Goal: Ask a question: Seek information or help from site administrators or community

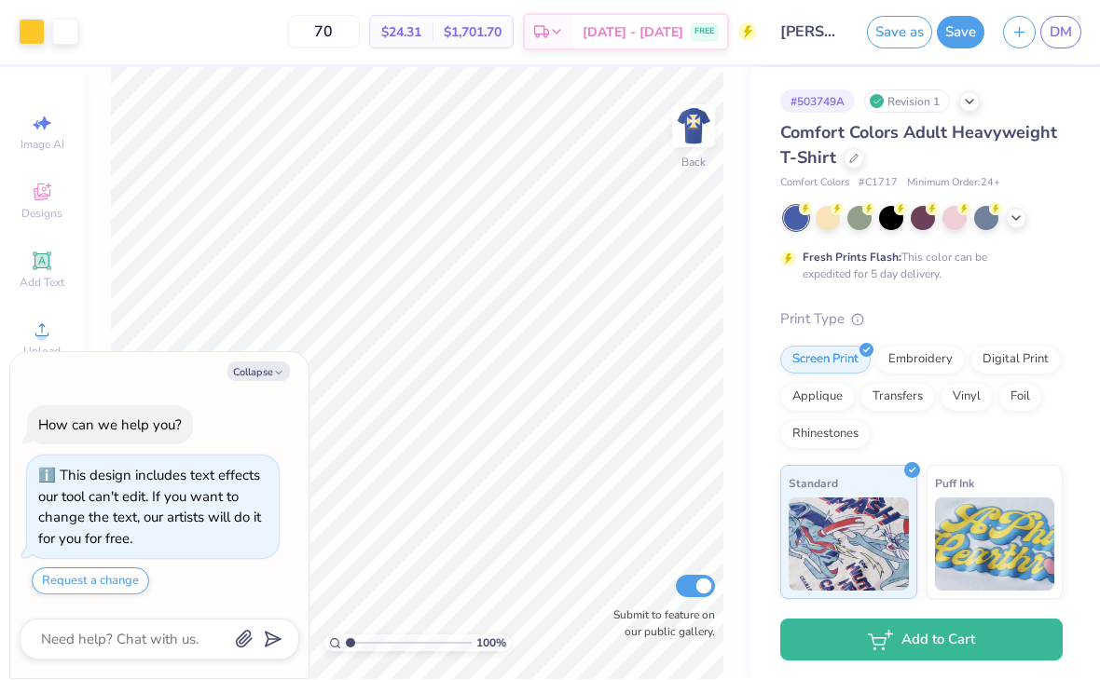
click at [279, 365] on button "Collapse" at bounding box center [258, 373] width 62 height 20
type textarea "x"
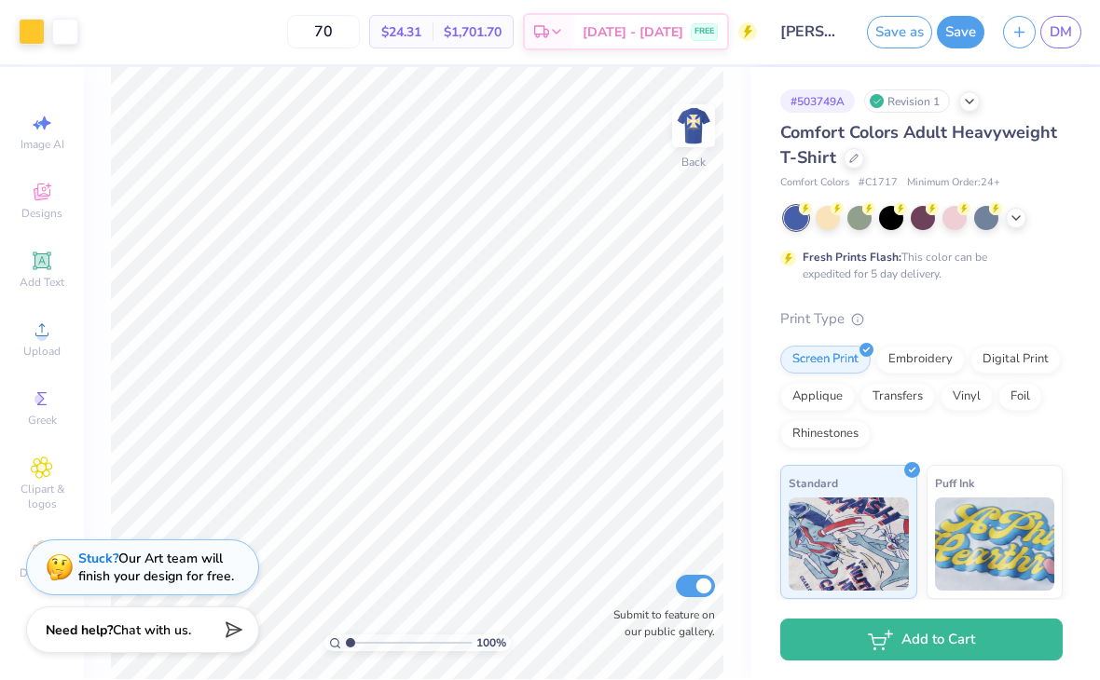
click at [1046, 38] on link "DM" at bounding box center [1060, 33] width 41 height 33
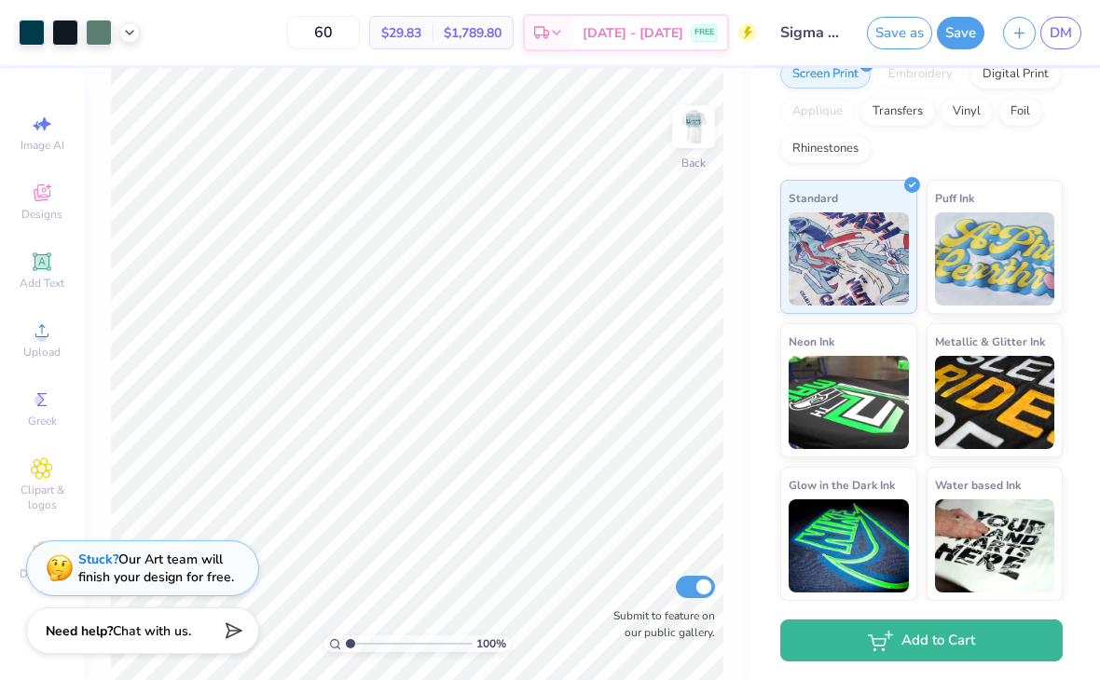
scroll to position [285, 0]
click at [141, 637] on span "Chat with us." at bounding box center [152, 632] width 78 height 18
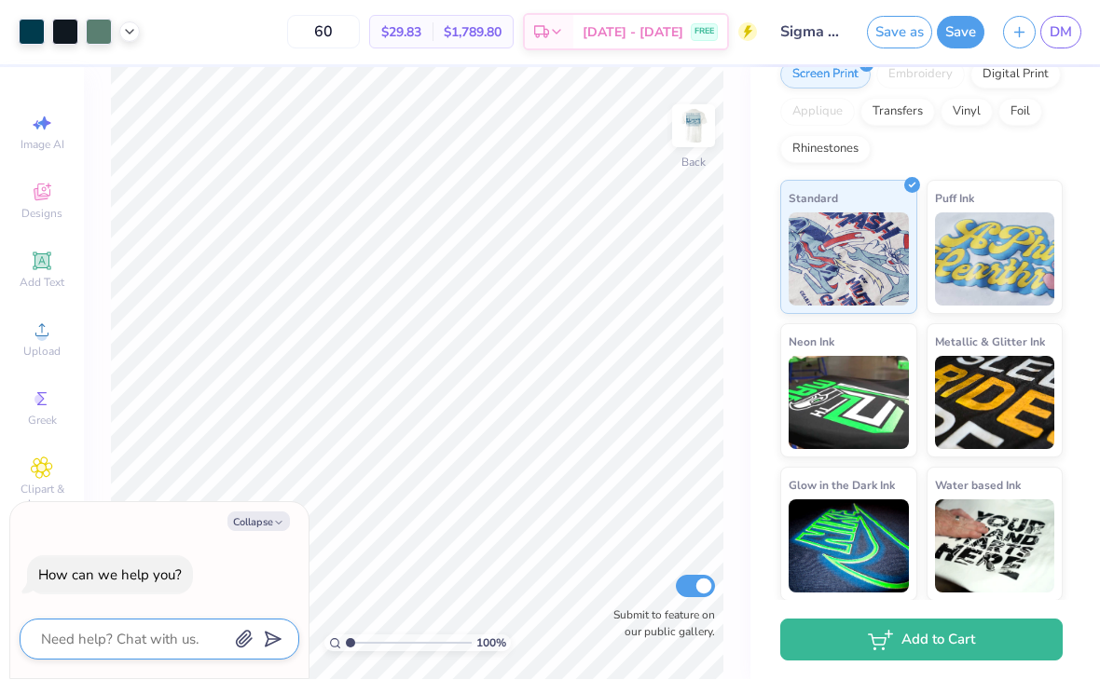
click at [112, 633] on textarea at bounding box center [133, 640] width 189 height 24
type textarea "x"
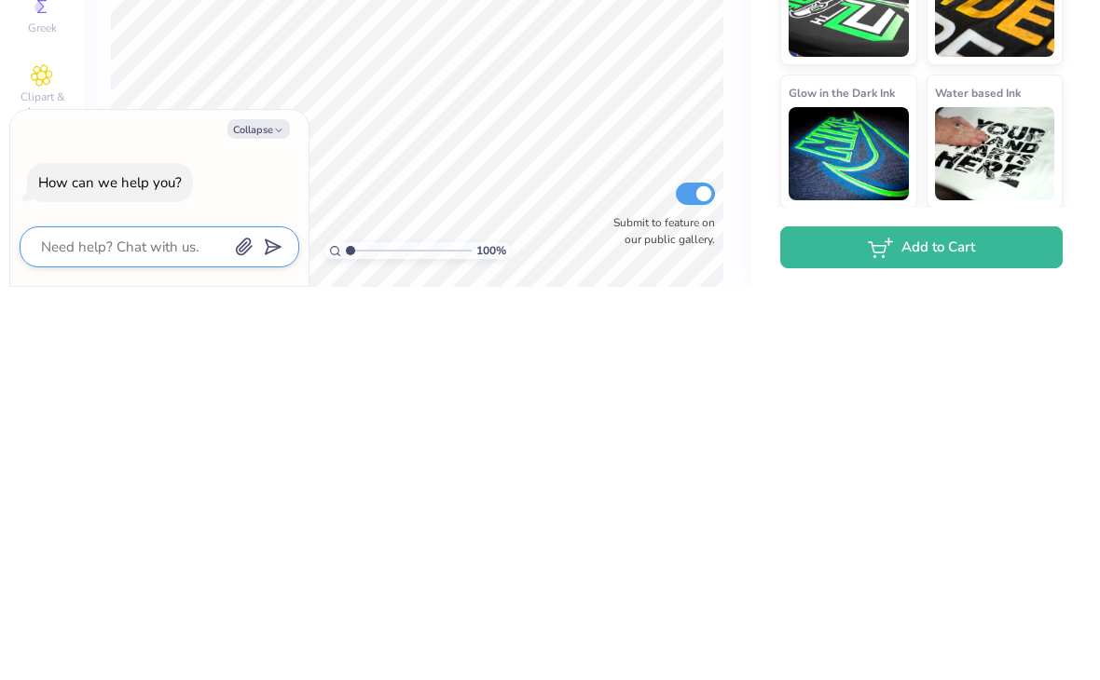
type textarea "H"
type textarea "x"
type textarea "Ho"
type textarea "x"
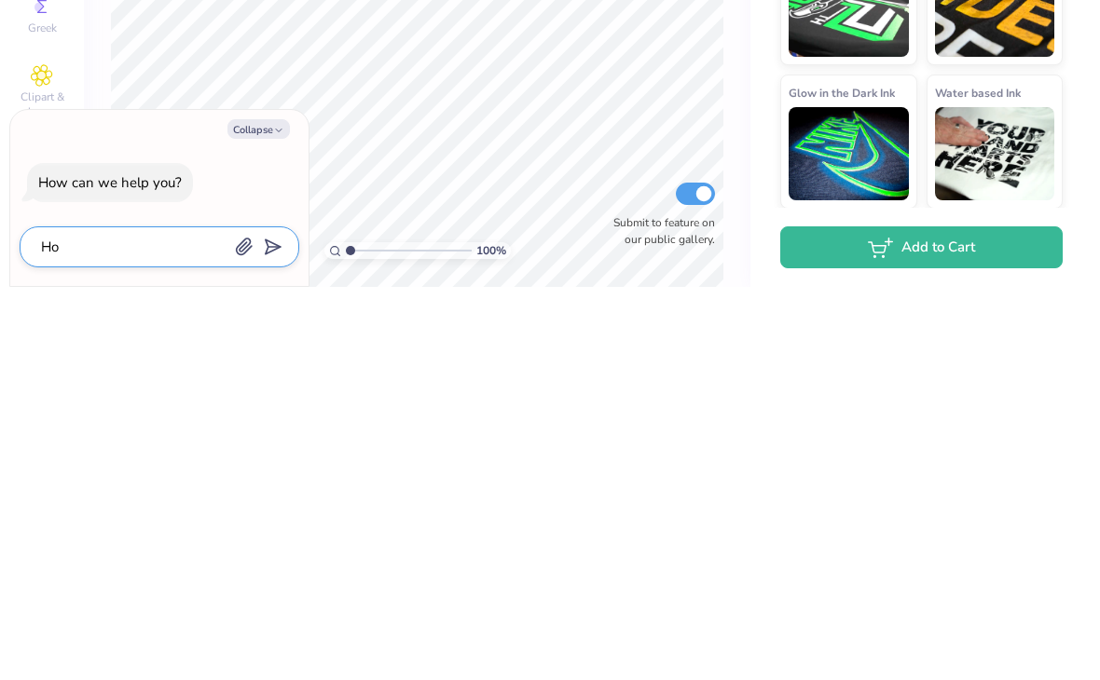
type textarea "How"
type textarea "x"
type textarea "How"
type textarea "x"
type textarea "How d"
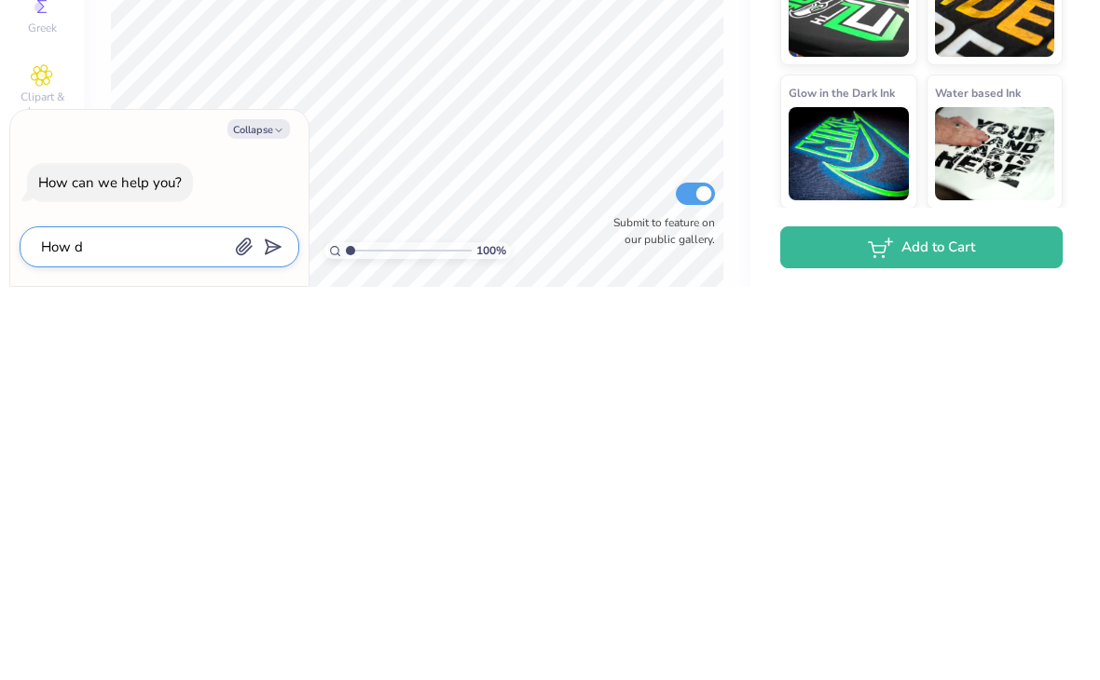
type textarea "x"
type textarea "How do"
type textarea "x"
type textarea "How do"
type textarea "x"
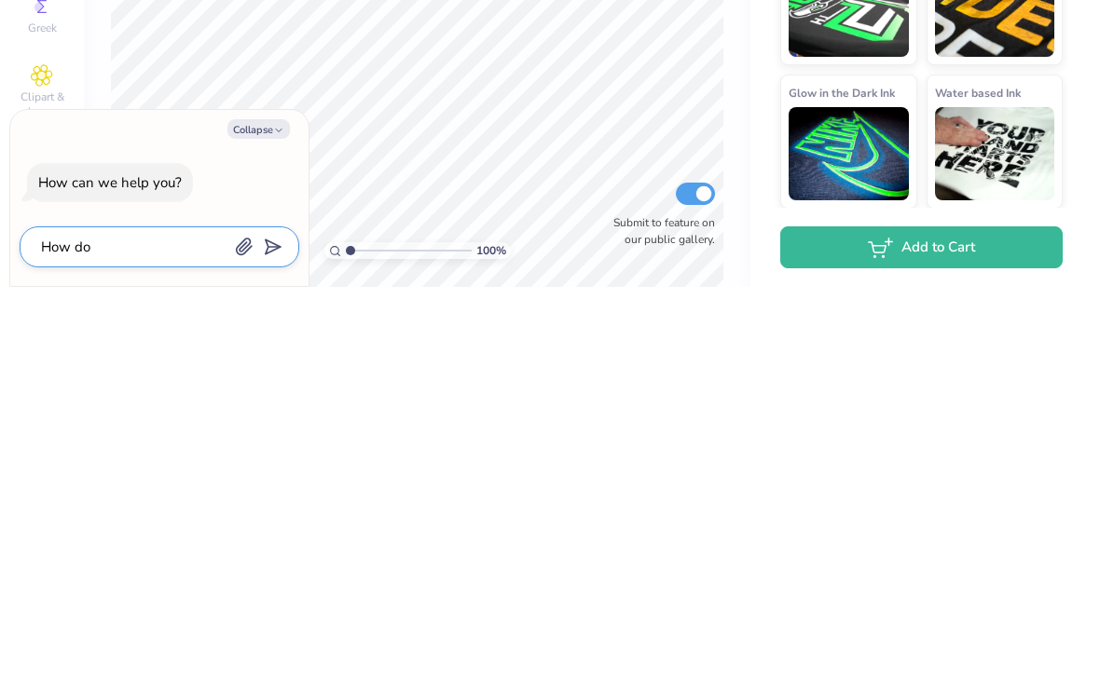
type textarea "How do i"
type textarea "x"
type textarea "How do I"
type textarea "x"
type textarea "How do I"
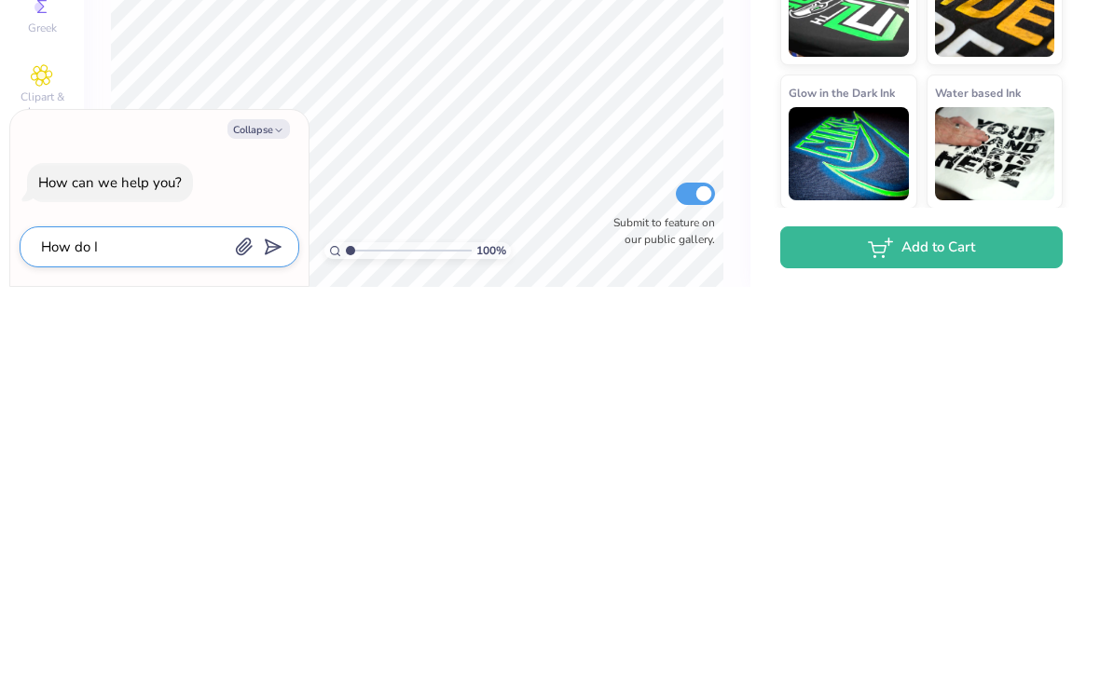
type textarea "x"
type textarea "How do I d"
type textarea "x"
type textarea "How do I do"
type textarea "x"
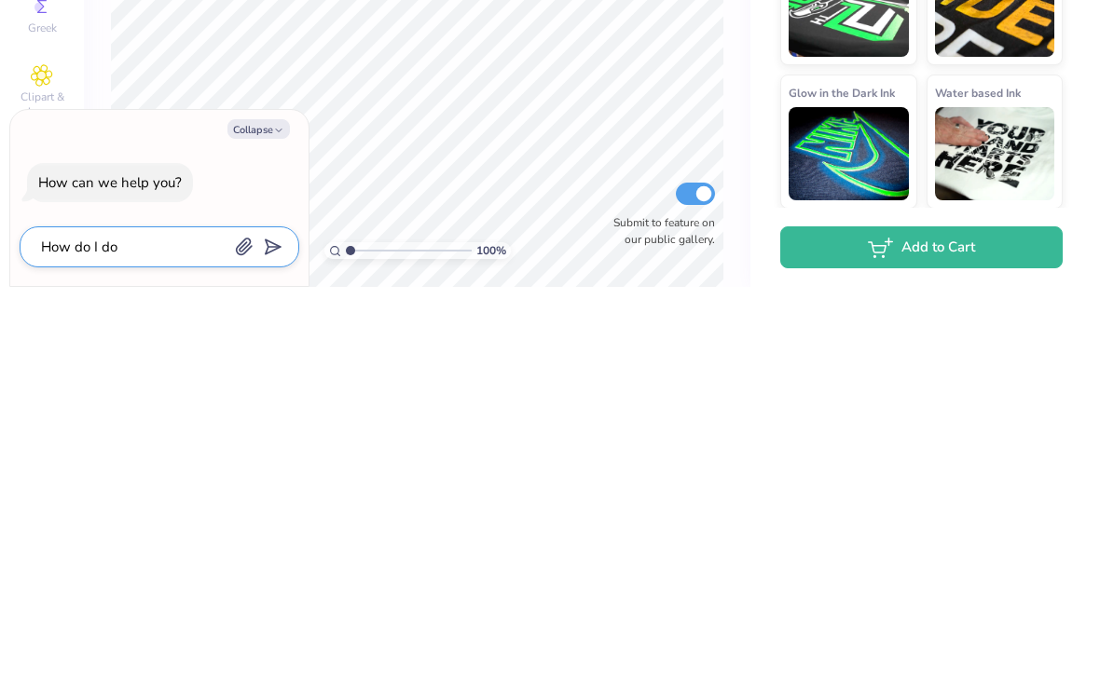
type textarea "How do I dow"
type textarea "x"
type textarea "How do I down"
type textarea "x"
type textarea "How do I downl"
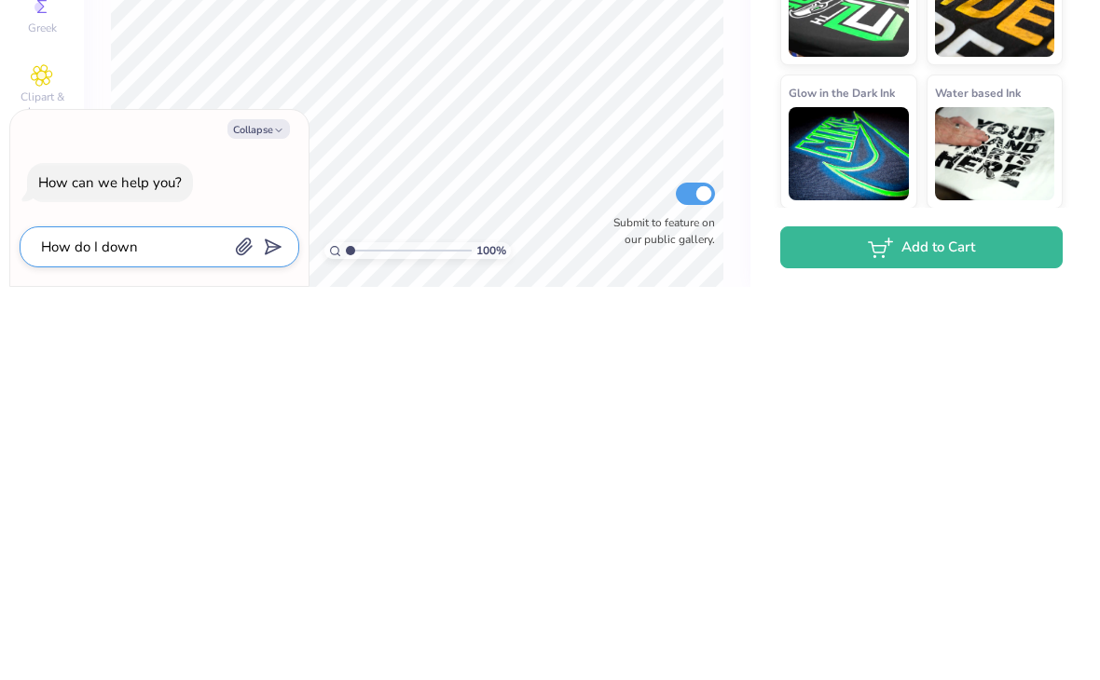
type textarea "x"
type textarea "How do I downlo"
type textarea "x"
type textarea "How do I downloa"
type textarea "x"
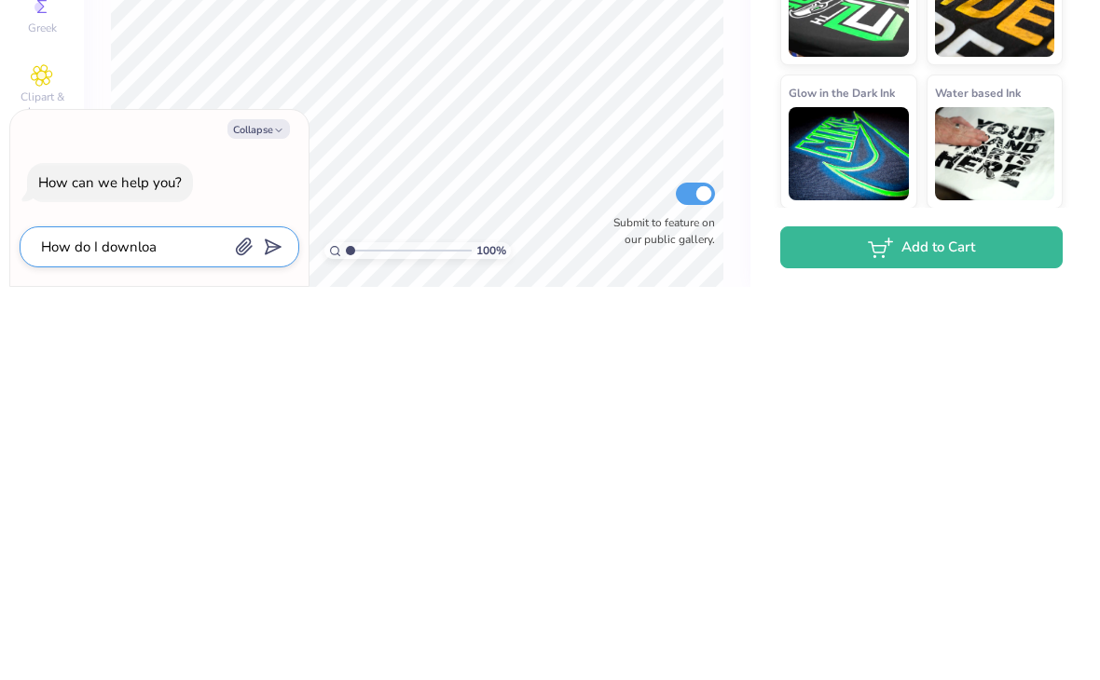
type textarea "How do I download"
type textarea "x"
type textarea "How do I download"
type textarea "x"
type textarea "How do I download p"
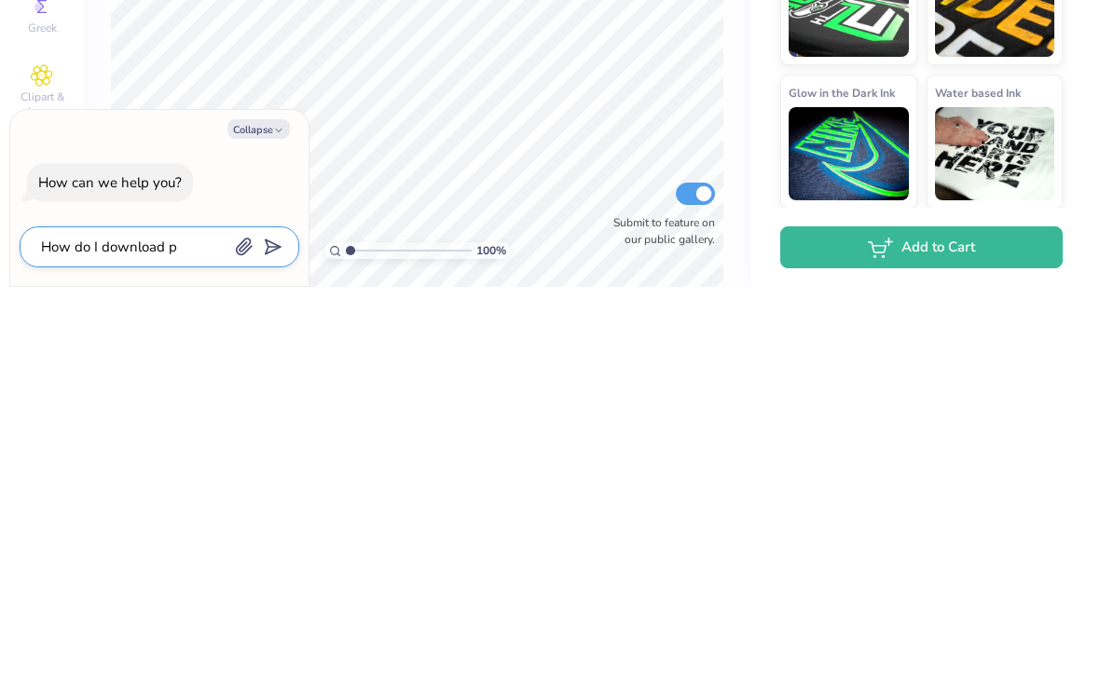
type textarea "x"
type textarea "How do I download pn"
type textarea "x"
type textarea "How do I download png"
type textarea "x"
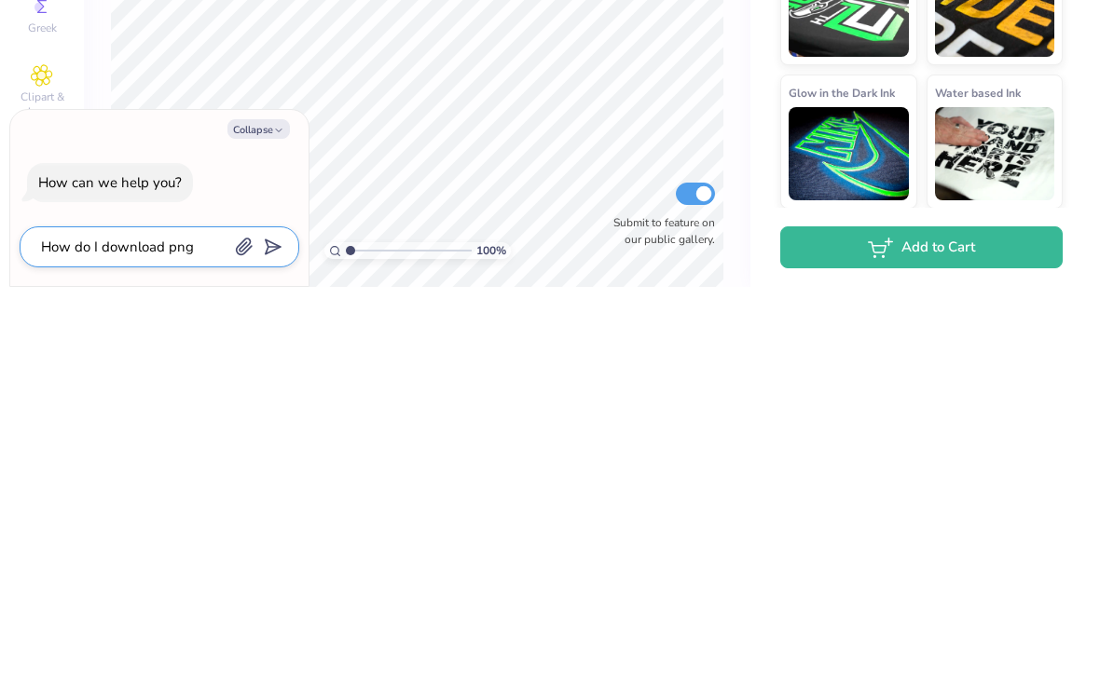
type textarea "How do I download pngs"
type textarea "x"
type textarea "How do I download pngs"
type textarea "x"
type textarea "How do I download pngs o"
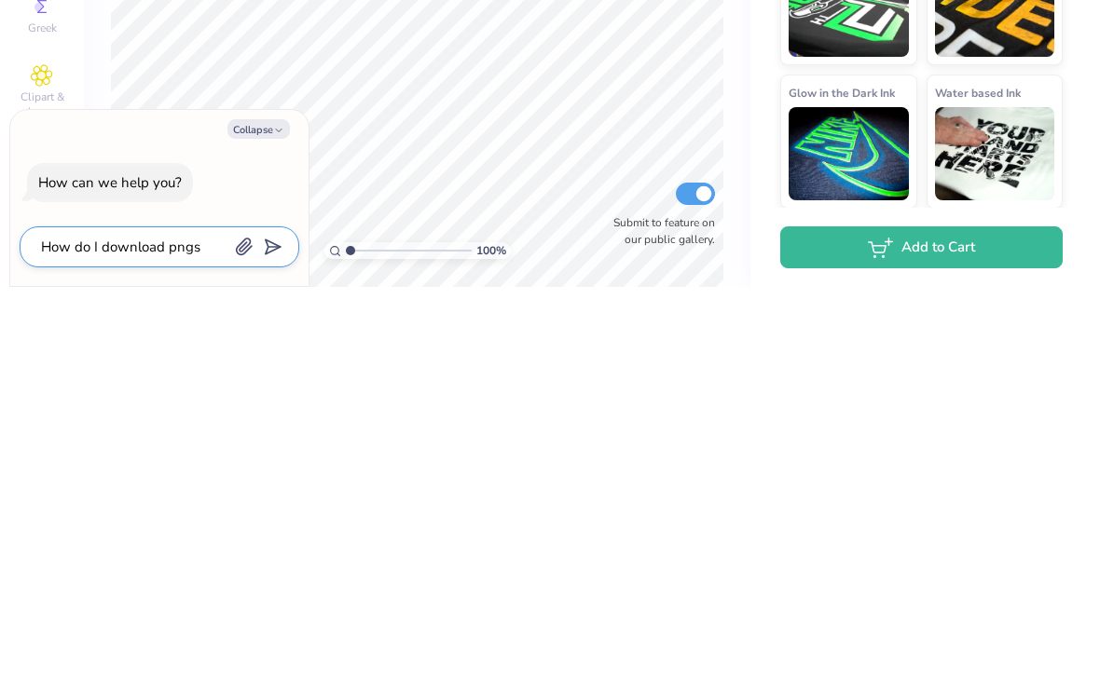
type textarea "x"
type textarea "How do I download pngs of"
type textarea "x"
type textarea "How do I download pngs of"
type textarea "x"
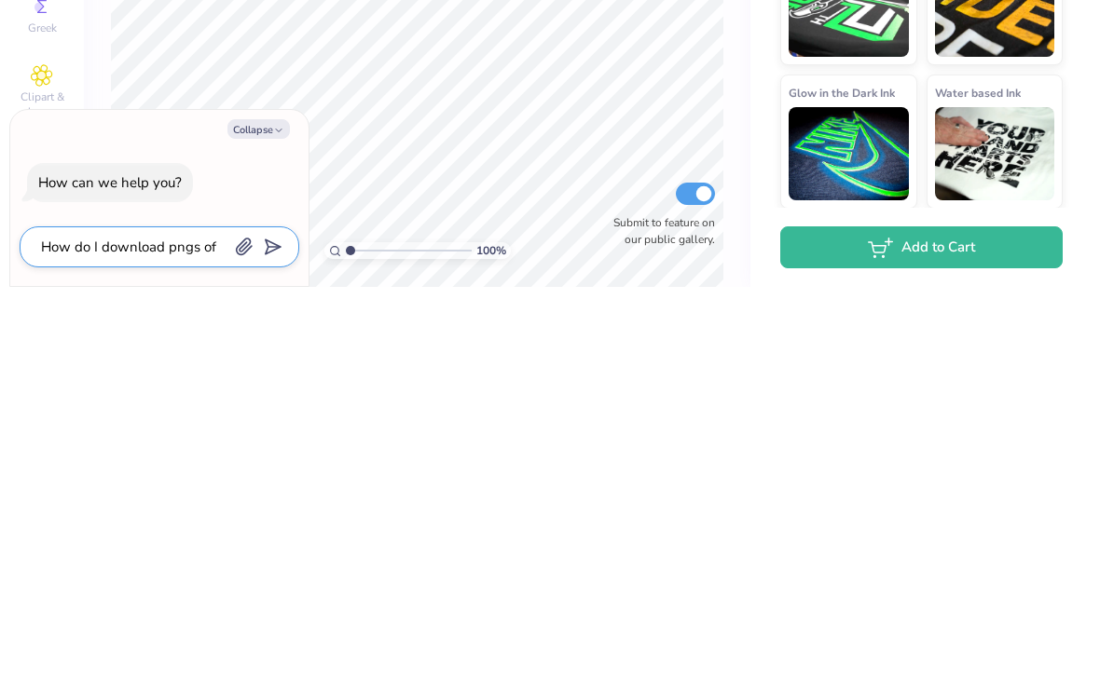
type textarea "How do I download pngs of t"
type textarea "x"
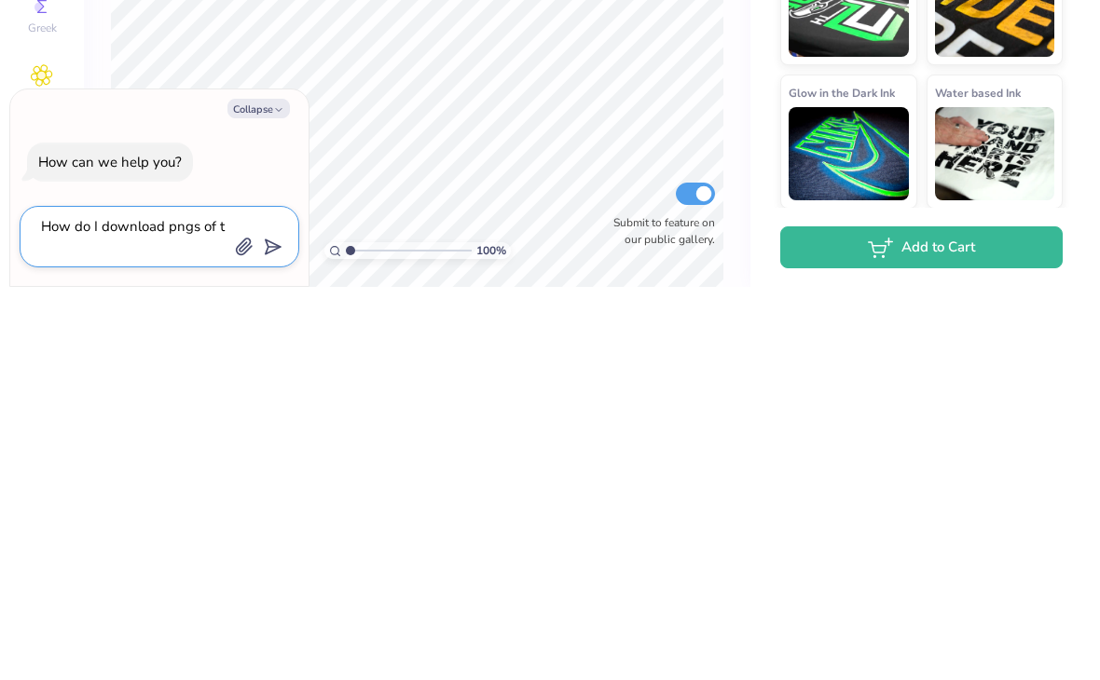
type textarea "How do I download pngs of th"
type textarea "x"
type textarea "How do I download pngs of the"
type textarea "x"
type textarea "How do I download pngs of the"
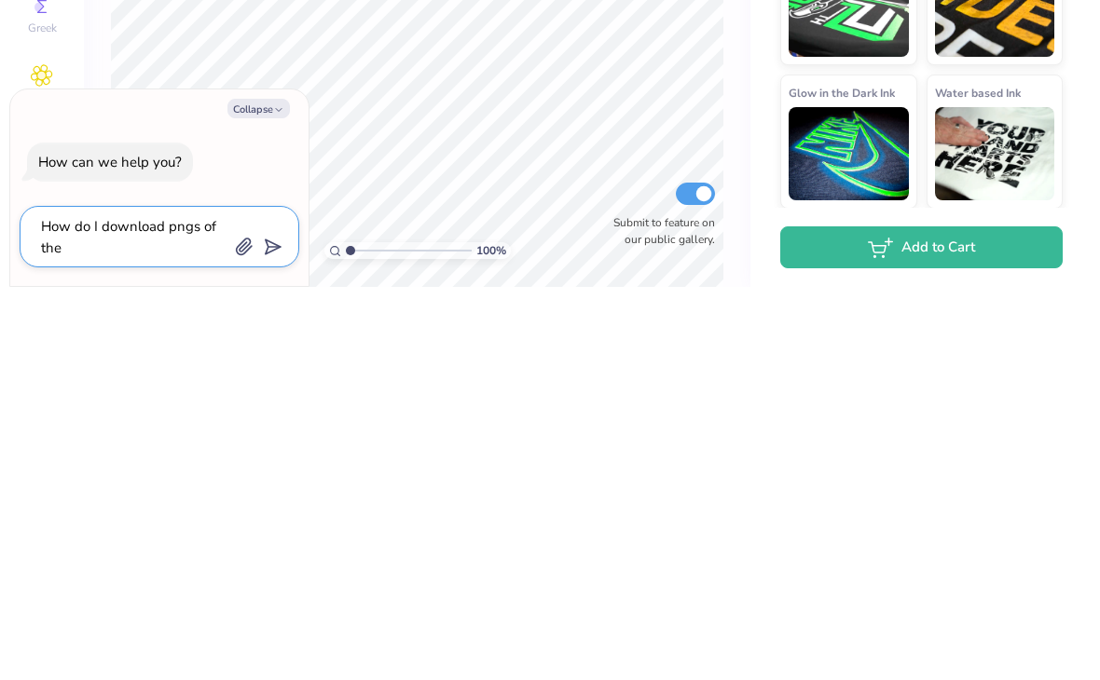
type textarea "x"
type textarea "How do I download pngs of the f"
type textarea "x"
type textarea "How do I download pngs of the fr"
type textarea "x"
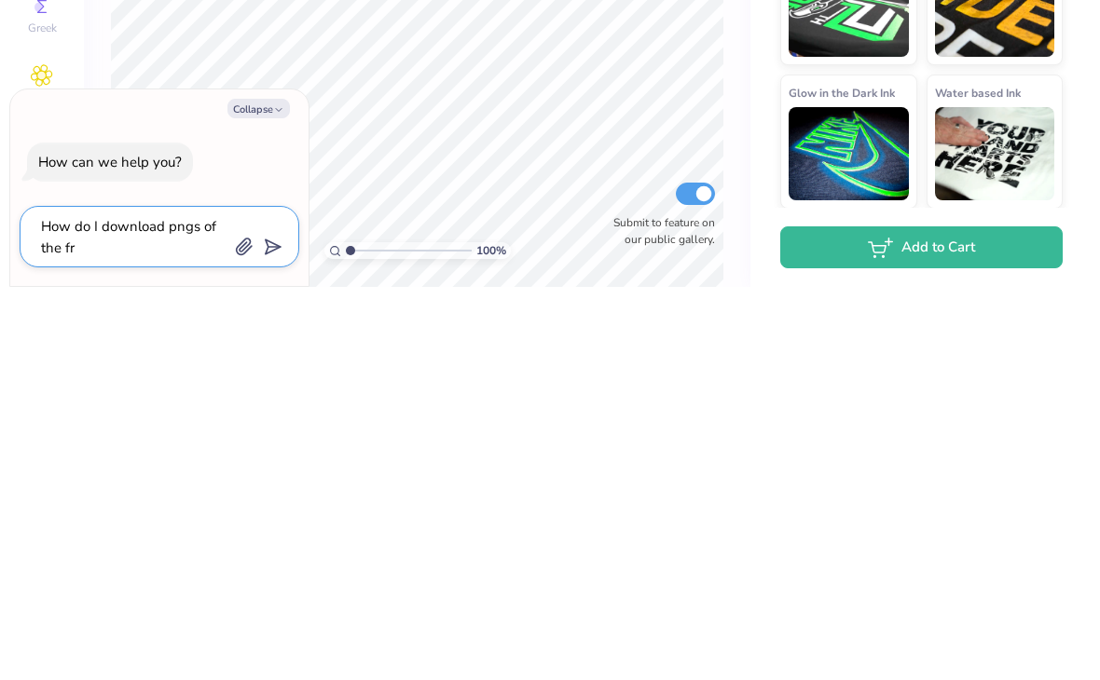
type textarea "How do I download pngs of the fro"
type textarea "x"
type textarea "How do I download pngs of the fron"
type textarea "x"
type textarea "How do I download pngs of the front"
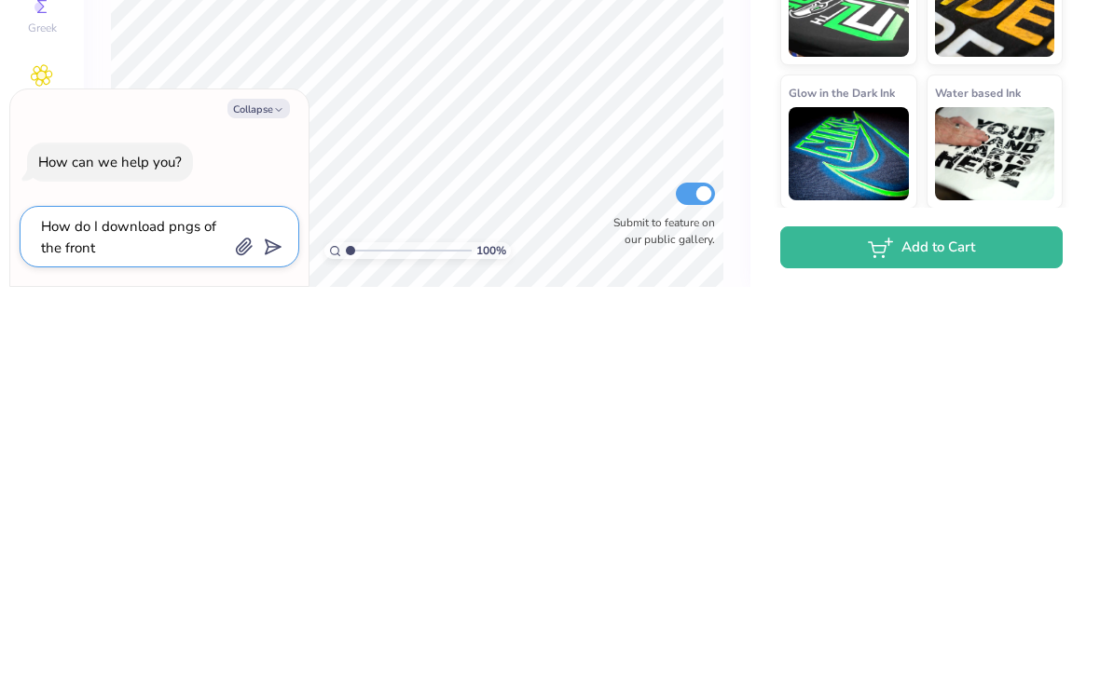
type textarea "x"
type textarea "How do I download pngs of the front"
type textarea "x"
type textarea "How do I download pngs of the front a"
type textarea "x"
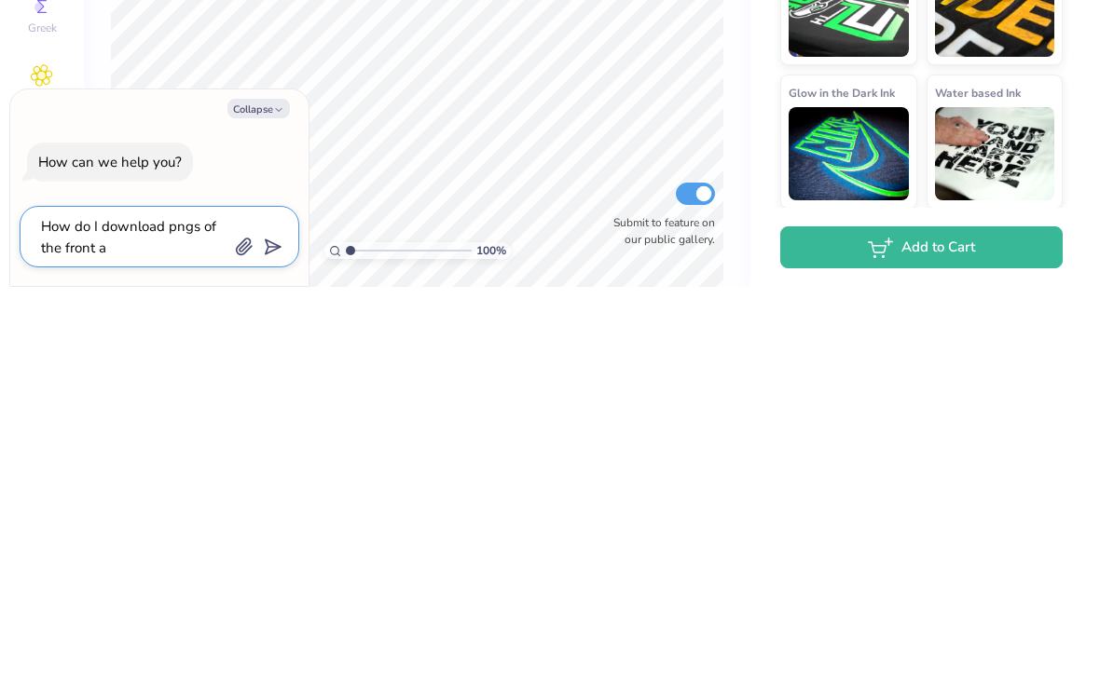
type textarea "How do I download pngs of the front an"
type textarea "x"
type textarea "How do I download pngs of the front and"
type textarea "x"
type textarea "How do I download pngs of the front and"
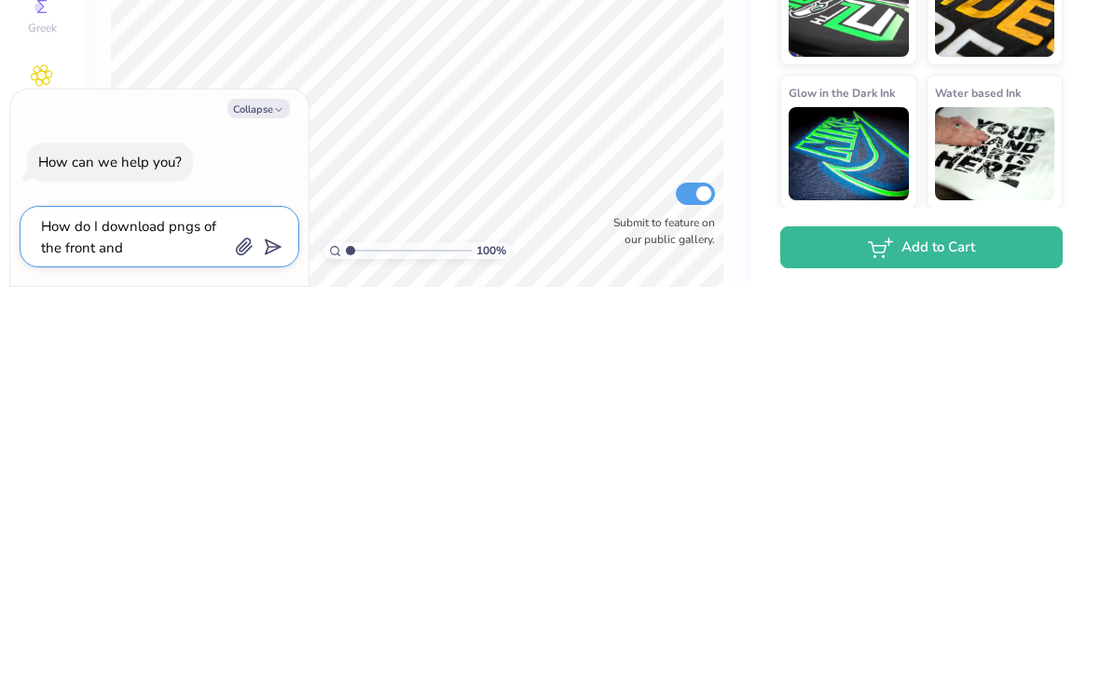
type textarea "x"
type textarea "How do I download pngs of the front and b"
type textarea "x"
type textarea "How do I download pngs of the front and ba"
type textarea "x"
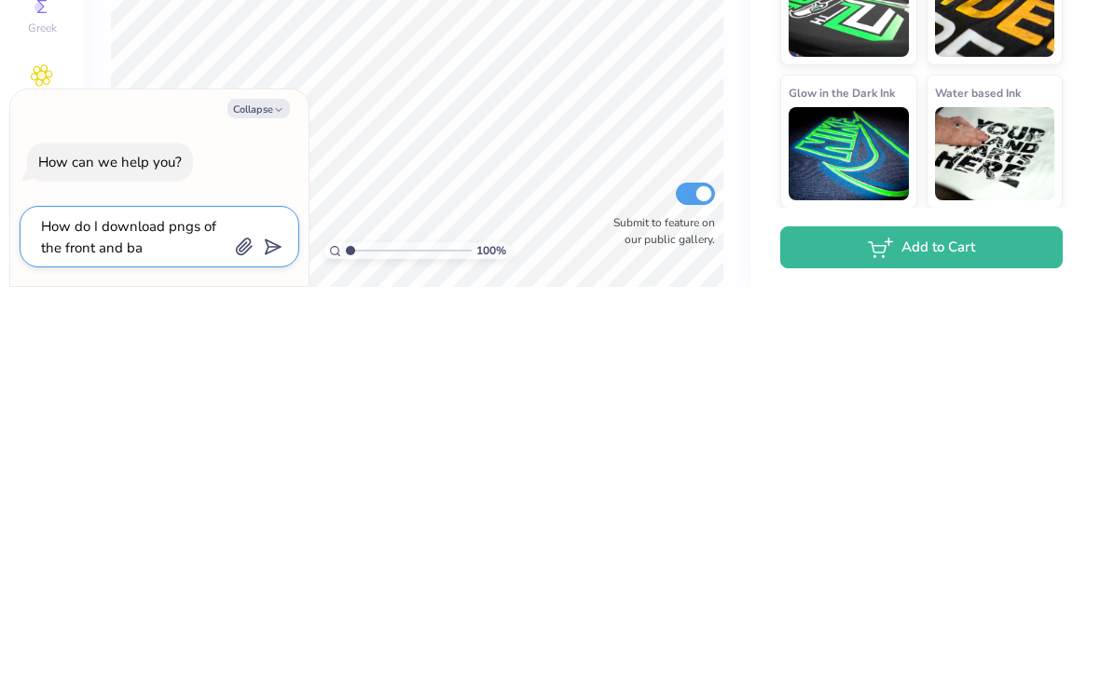
type textarea "How do I download pngs of the front and bac"
type textarea "x"
type textarea "How do I download pngs of the front and back"
type textarea "x"
type textarea "How do I download pngs of the front and back"
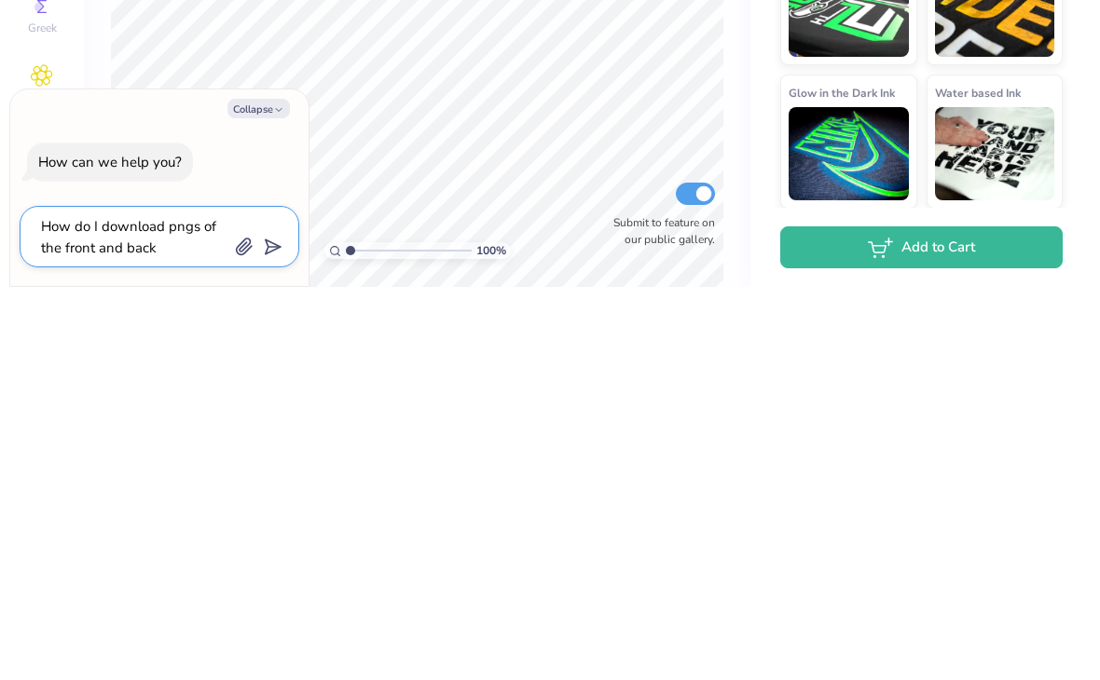
type textarea "x"
type textarea "How do I download pngs of the front and back d"
type textarea "x"
type textarea "How do I download pngs of the front and back de"
type textarea "x"
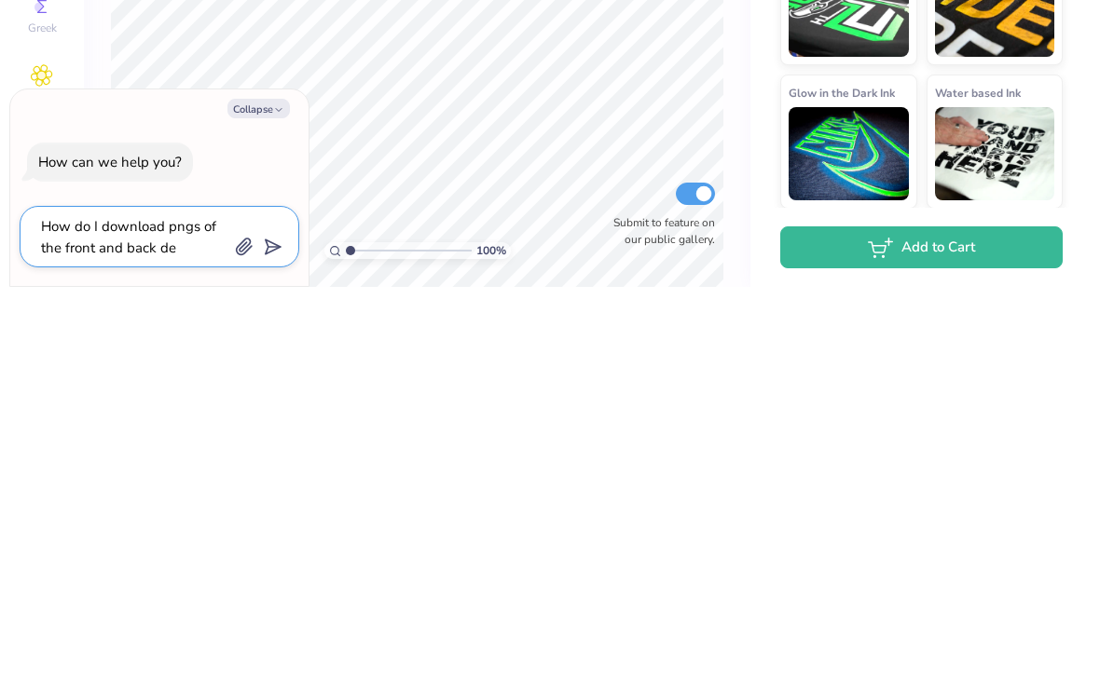
type textarea "How do I download pngs of the front and back des"
type textarea "x"
type textarea "How do I download pngs of the front and back desi"
type textarea "x"
type textarea "How do I download pngs of the front and back desig"
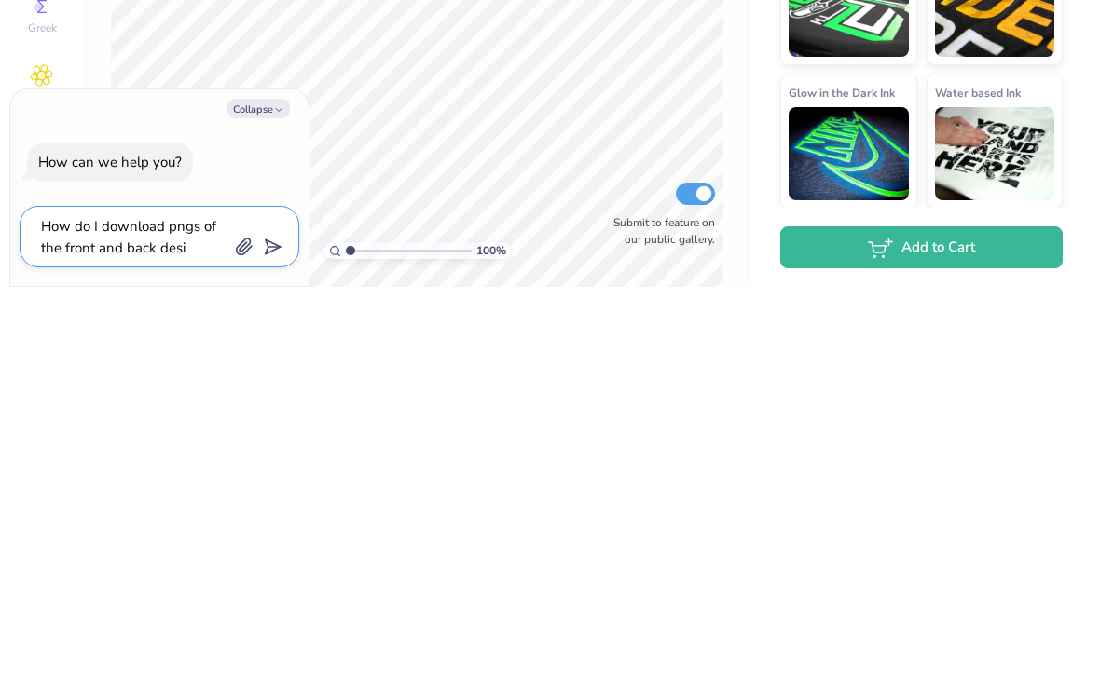
type textarea "x"
type textarea "How do I download pngs of the front and back design"
type textarea "x"
type textarea "How do I download pngs of the front and back designs"
type textarea "x"
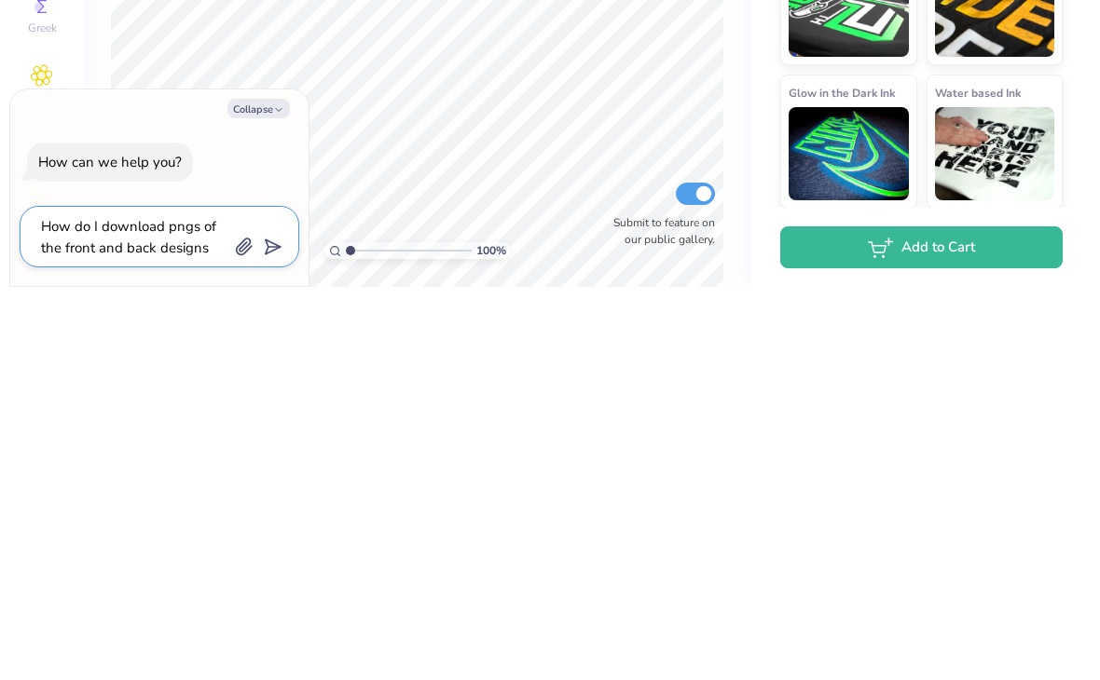
type textarea "How do I download pngs of the front and back designs"
click at [270, 627] on icon "submit" at bounding box center [269, 640] width 26 height 26
type textarea "x"
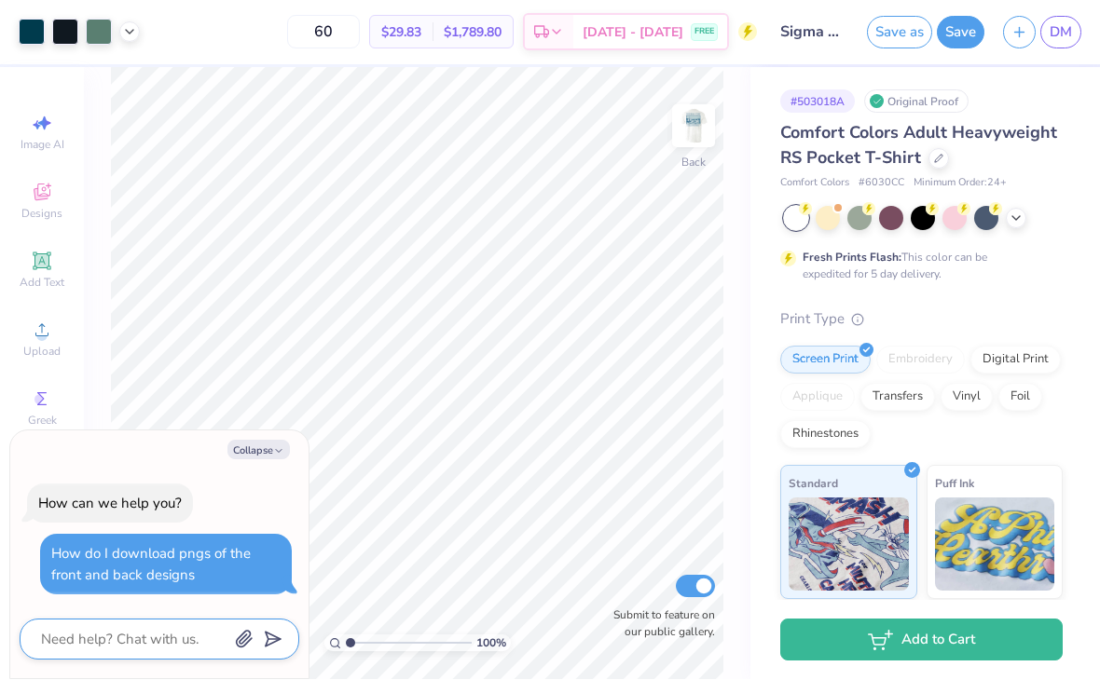
click at [193, 649] on textarea at bounding box center [133, 640] width 189 height 24
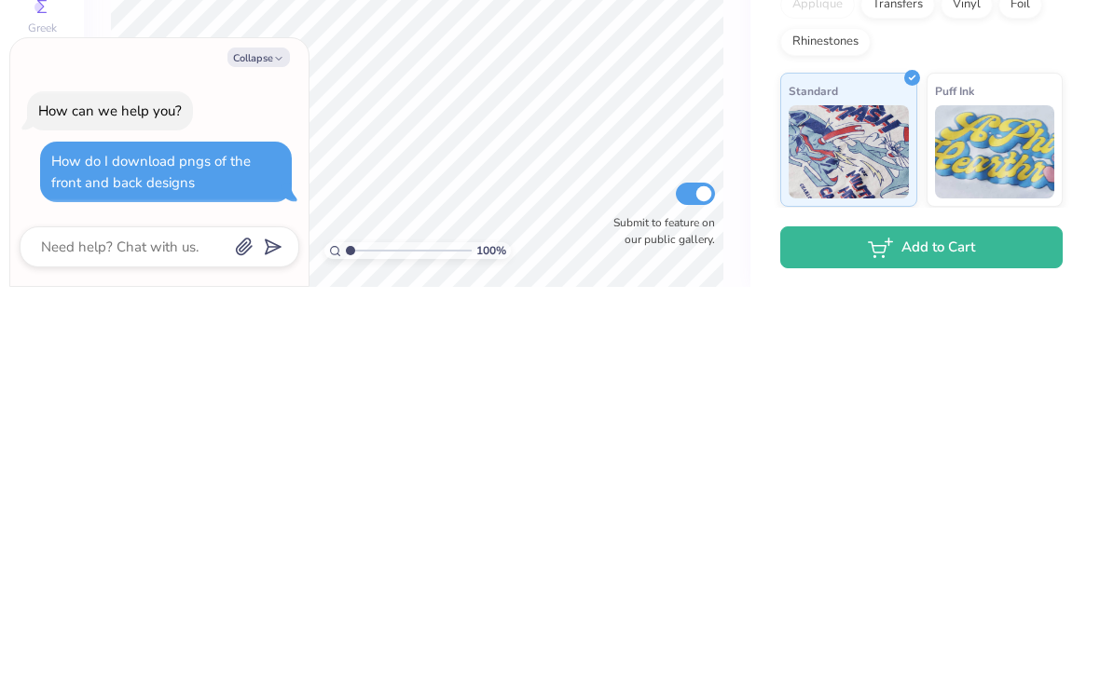
click at [268, 441] on button "Collapse" at bounding box center [258, 451] width 62 height 20
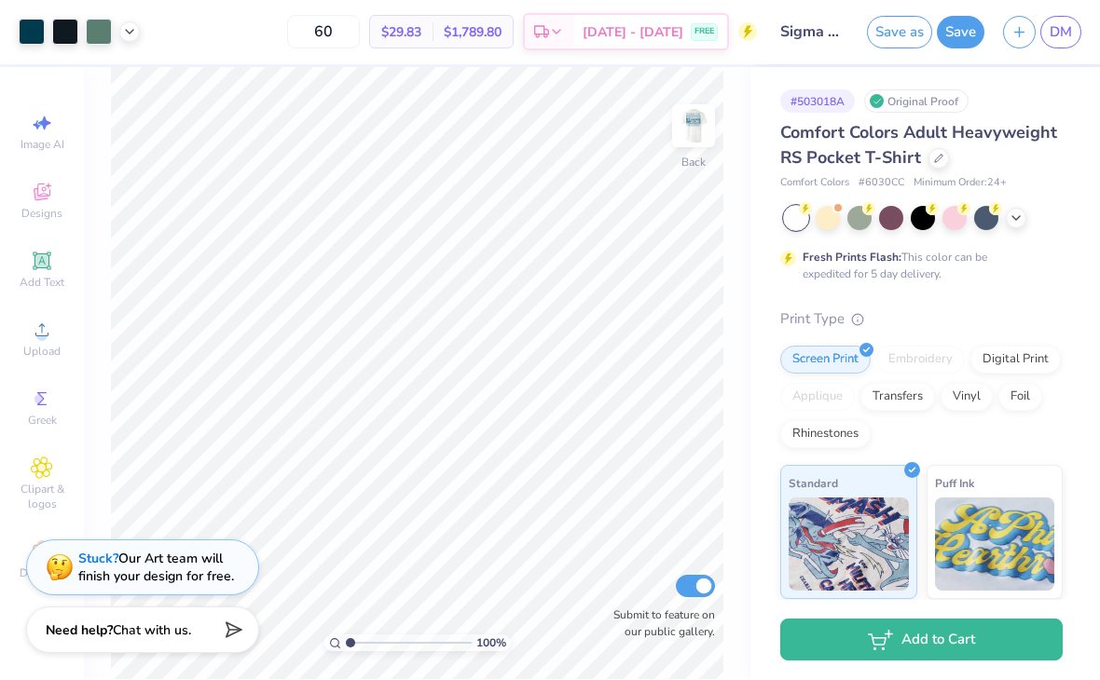
click at [224, 641] on div "Need help? Chat with us." at bounding box center [142, 631] width 233 height 47
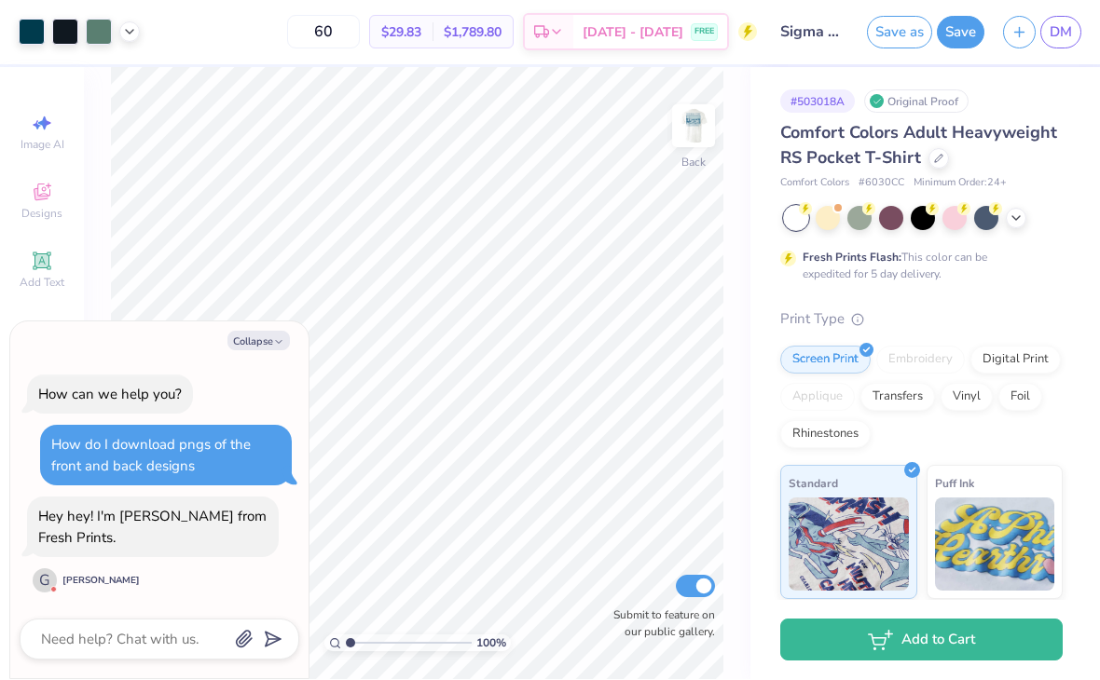
click at [302, 514] on div "Collapse How can we help you? How do I download pngs of the front and back desi…" at bounding box center [159, 501] width 298 height 358
click at [153, 620] on div at bounding box center [160, 640] width 280 height 41
click at [164, 628] on textarea at bounding box center [133, 640] width 189 height 24
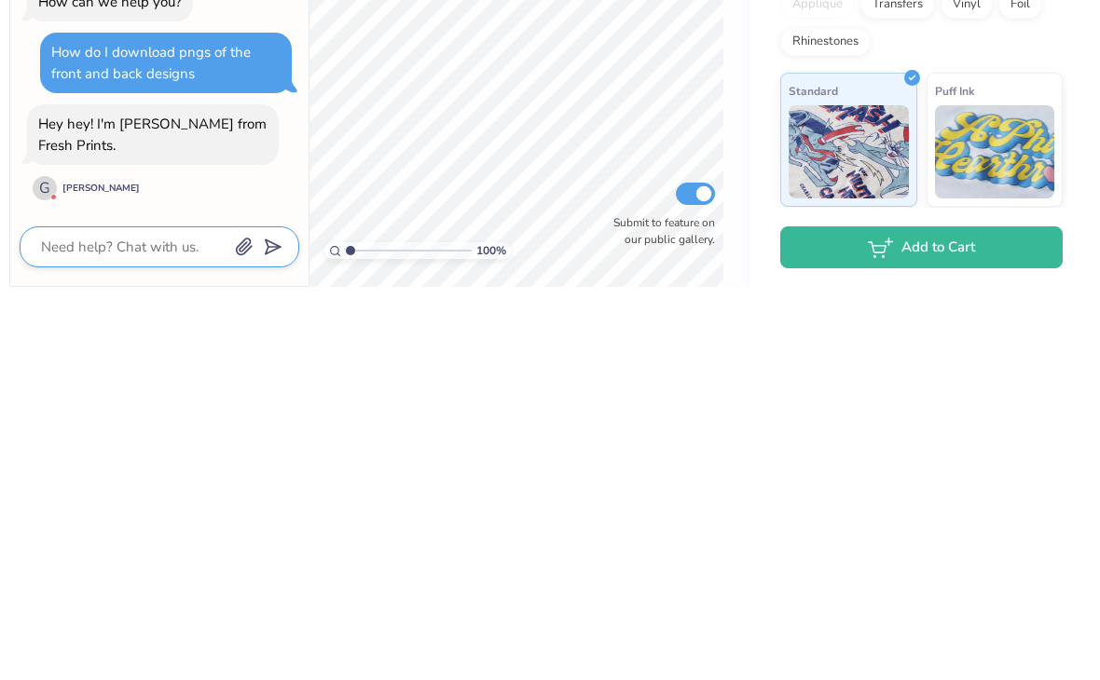
type textarea "x"
type textarea "H"
type textarea "x"
type textarea "Hi"
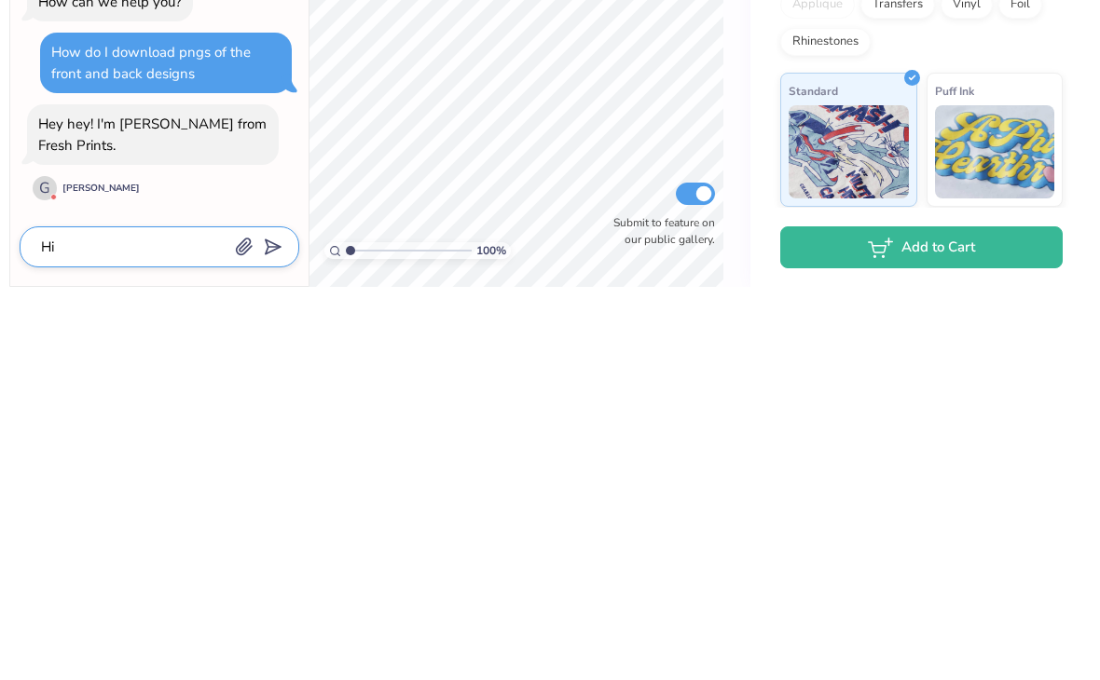
type textarea "x"
type textarea "Hi,"
type textarea "x"
type textarea "Hi,"
type textarea "x"
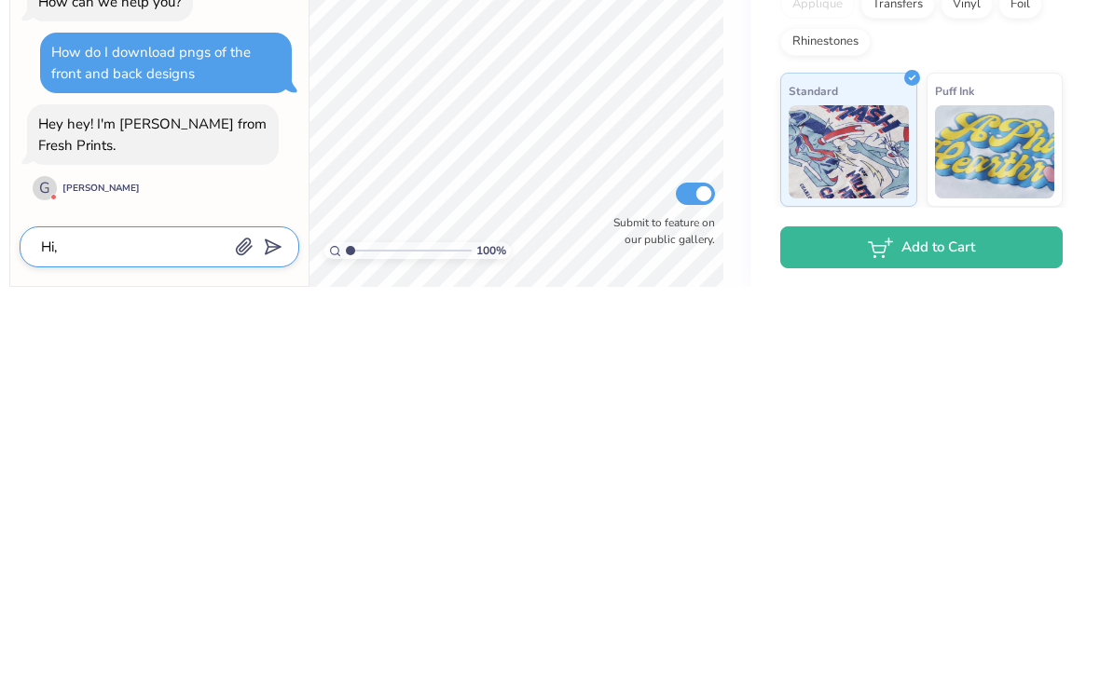
type textarea "Hi, h"
type textarea "x"
type textarea "Hi, how"
type textarea "x"
type textarea "Hi, how c"
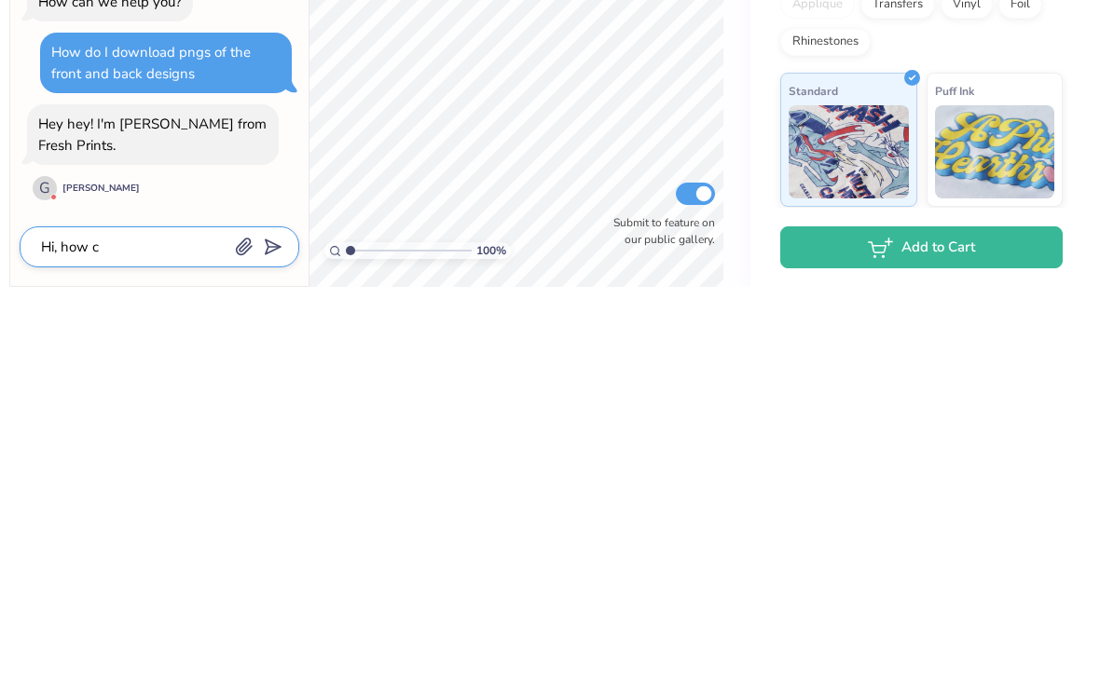
type textarea "x"
type textarea "Hi, how ca"
type textarea "x"
type textarea "Hi, how can"
type textarea "x"
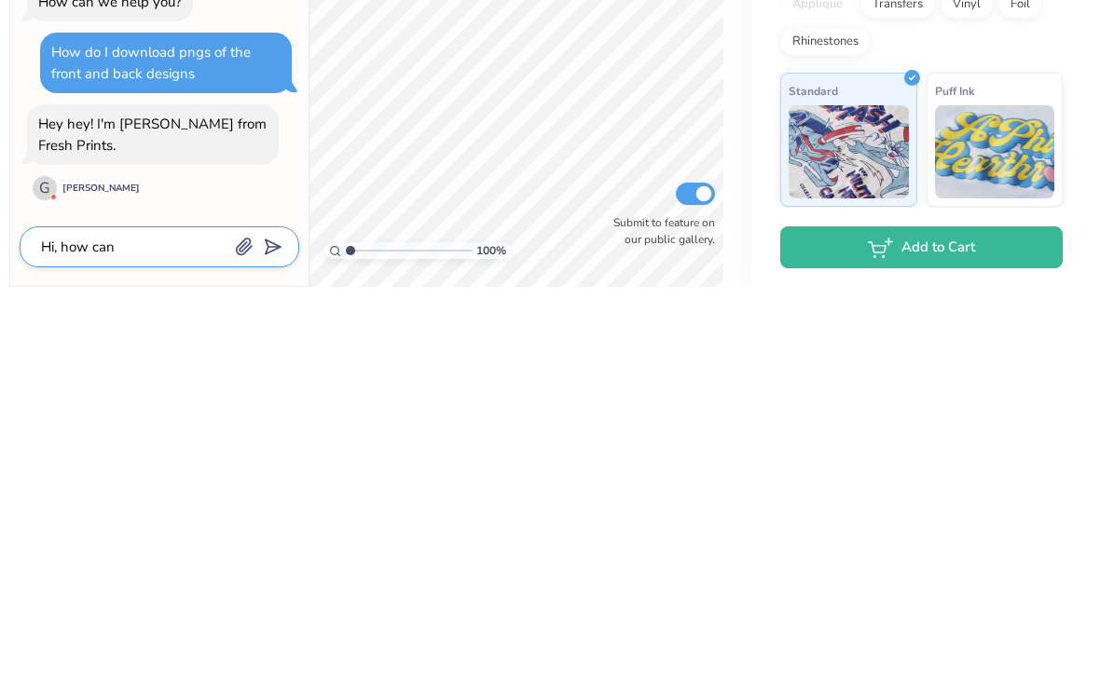
type textarea "Hi, how can"
type textarea "x"
type textarea "Hi, how can i"
type textarea "x"
type textarea "Hi, how can I"
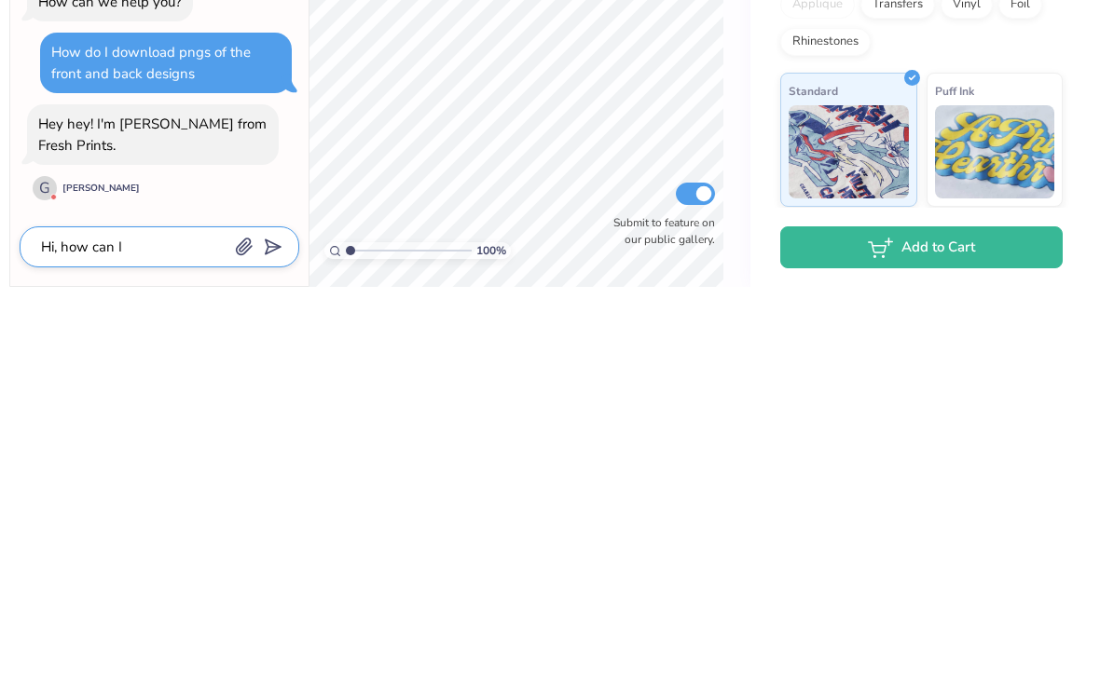
type textarea "x"
type textarea "Hi, how can I d"
type textarea "x"
type textarea "Hi, how can I do"
type textarea "x"
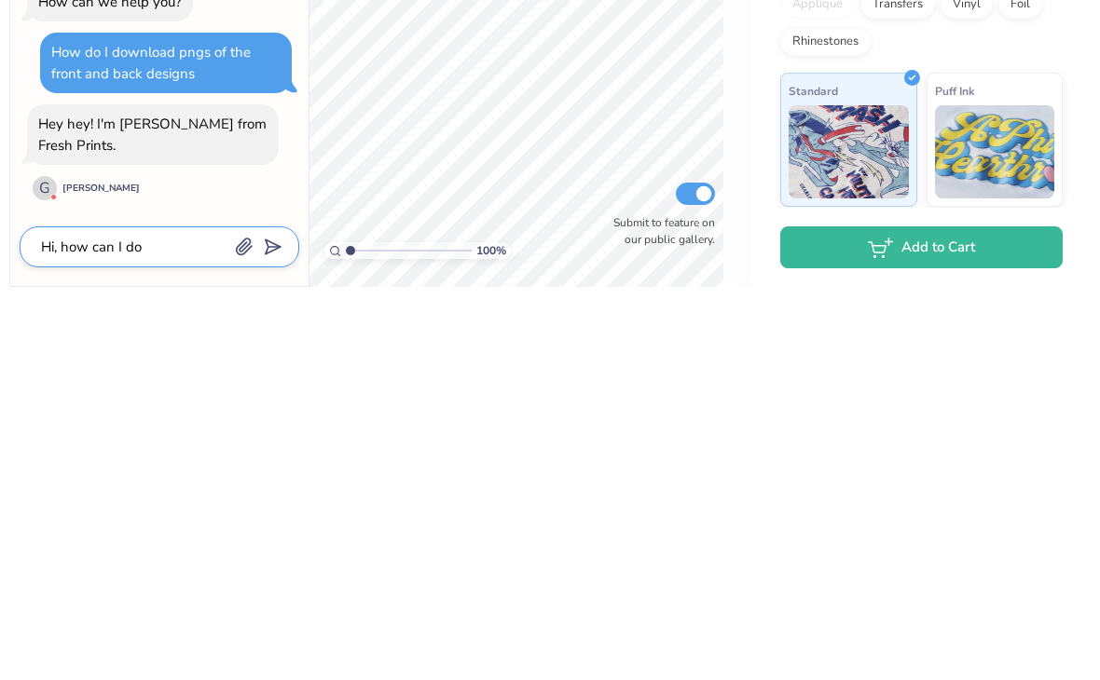
type textarea "Hi, how can I dow"
type textarea "x"
type textarea "Hi, how can I downl"
type textarea "x"
type textarea "Hi, how can I downlo"
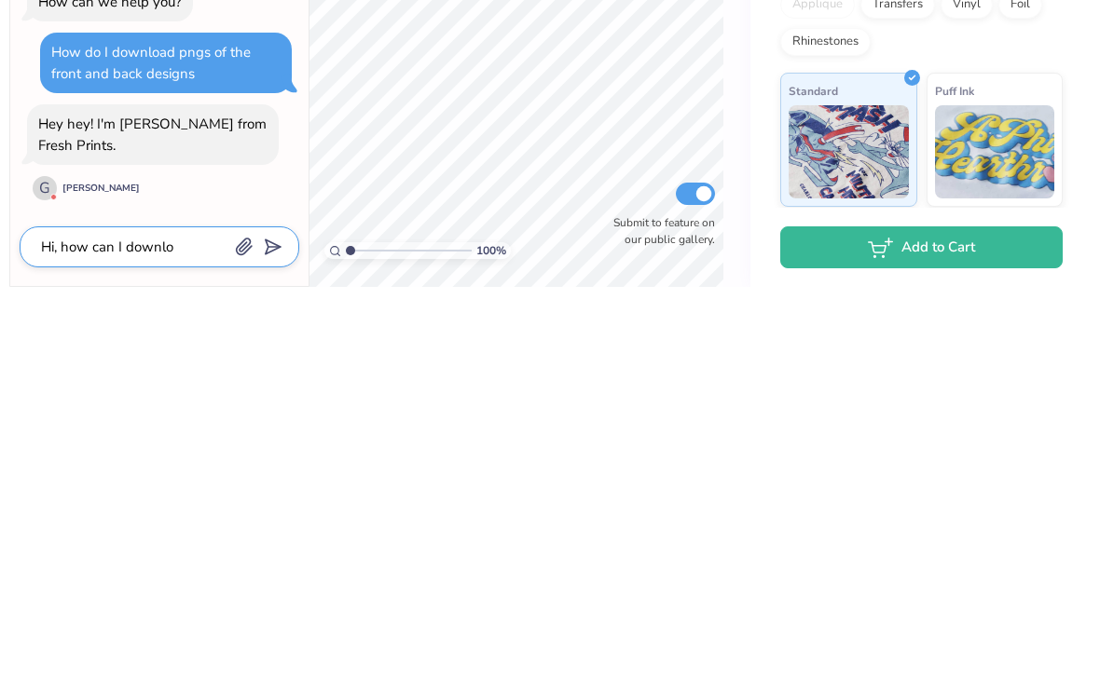
type textarea "x"
type textarea "Hi, how can I download"
type textarea "x"
type textarea "Hi, how can I download"
type textarea "x"
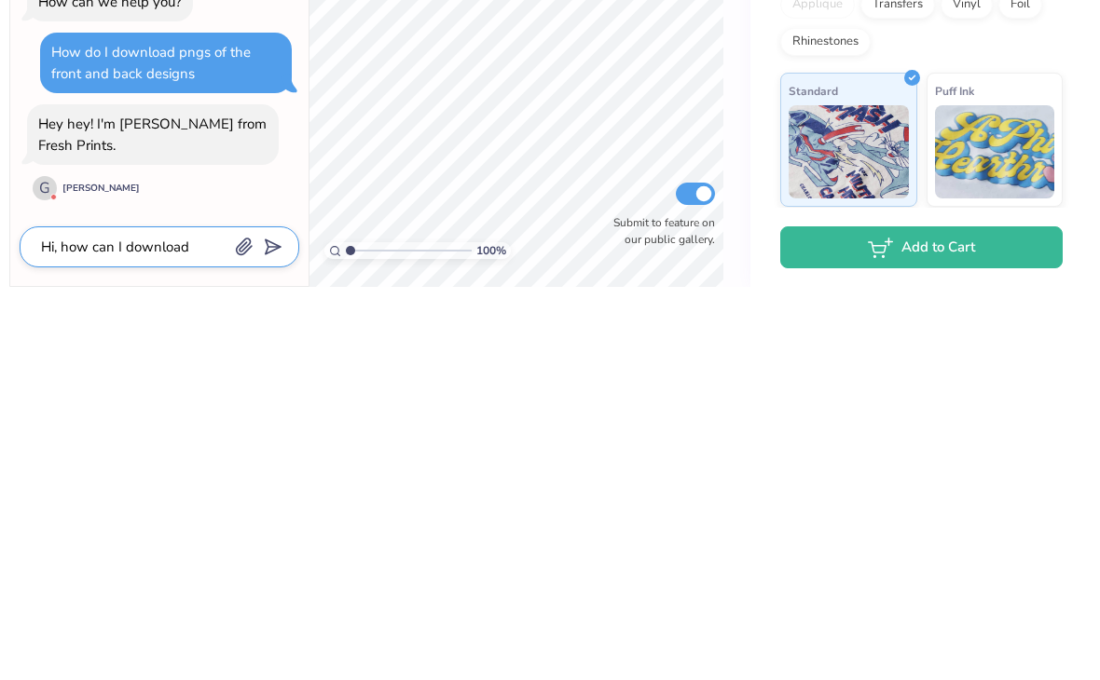
type textarea "Hi, how can I download t"
type textarea "x"
type textarea "Hi, how can I download the"
type textarea "x"
type textarea "Hi, how can I download the"
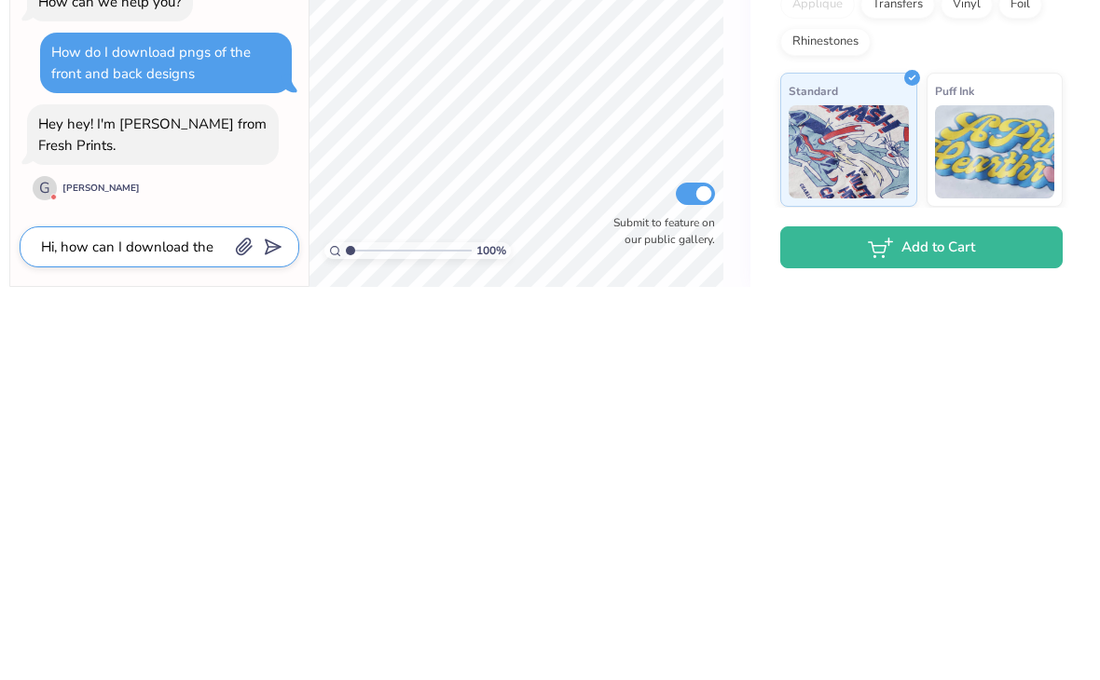
type textarea "x"
type textarea "Hi, how can I download the d"
type textarea "x"
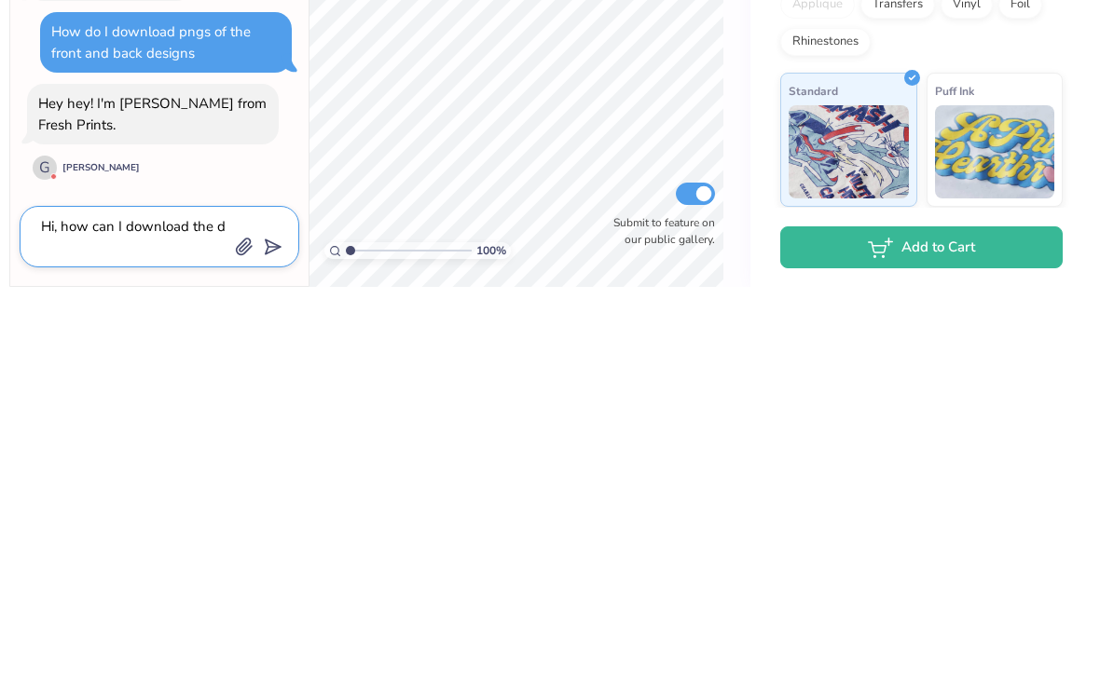
type textarea "Hi, how can I download the de"
type textarea "x"
type textarea "Hi, how can I download the desi"
type textarea "x"
type textarea "Hi, how can I download the desig"
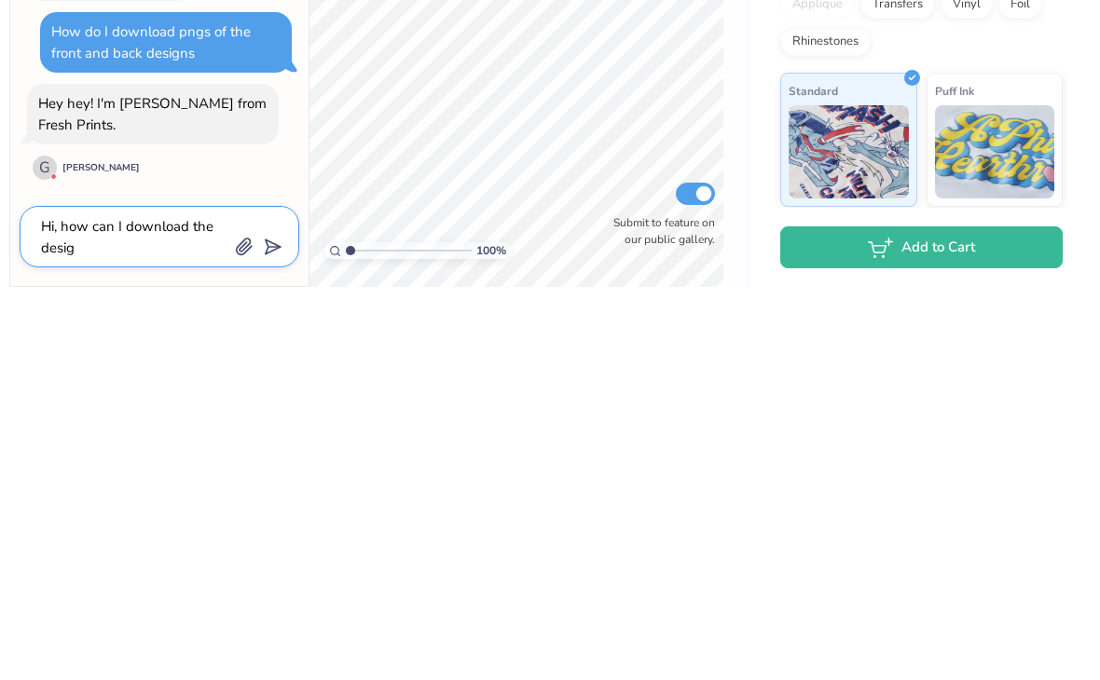
type textarea "x"
type textarea "Hi, how can I download the design"
type textarea "x"
type textarea "Hi, how can I download the design"
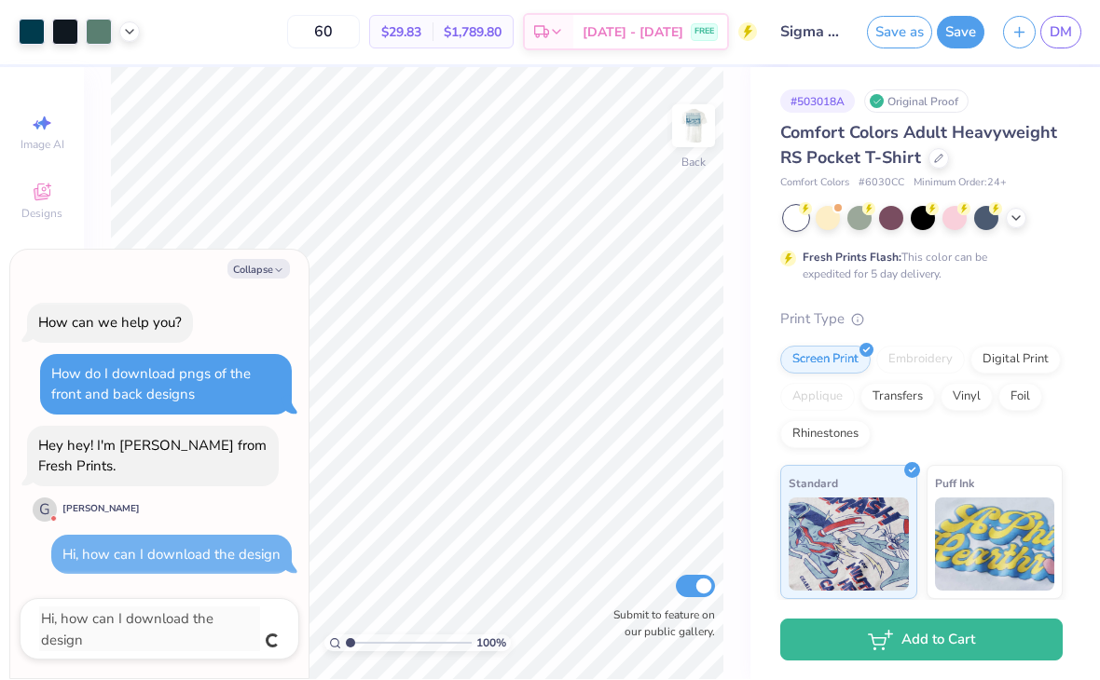
type textarea "x"
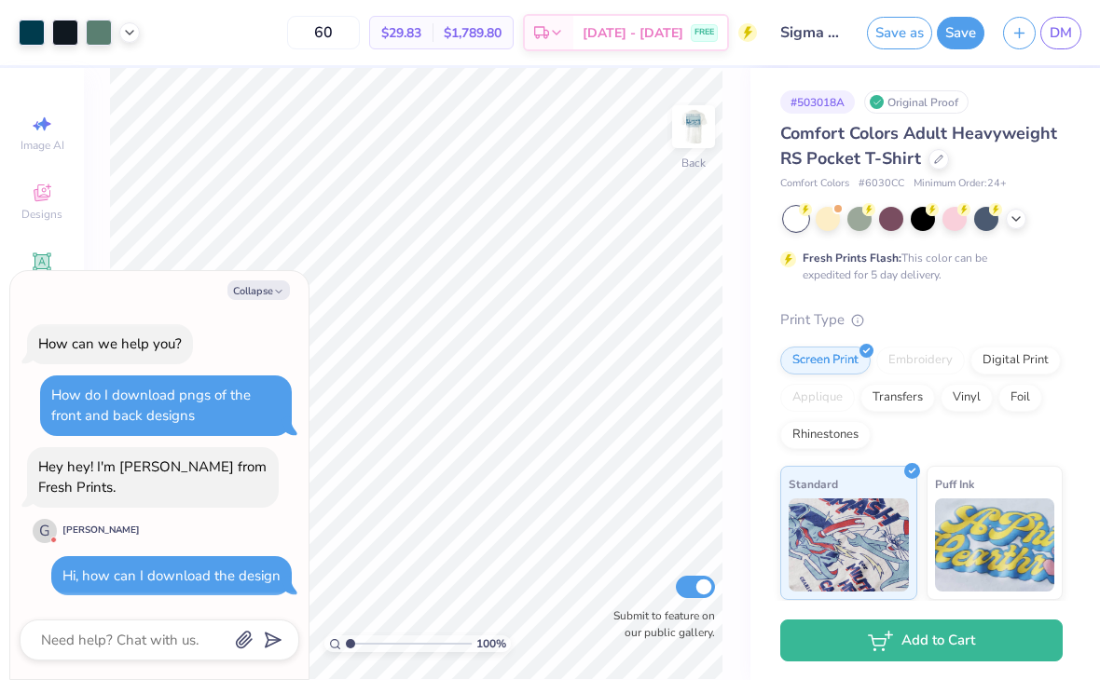
type textarea "x"
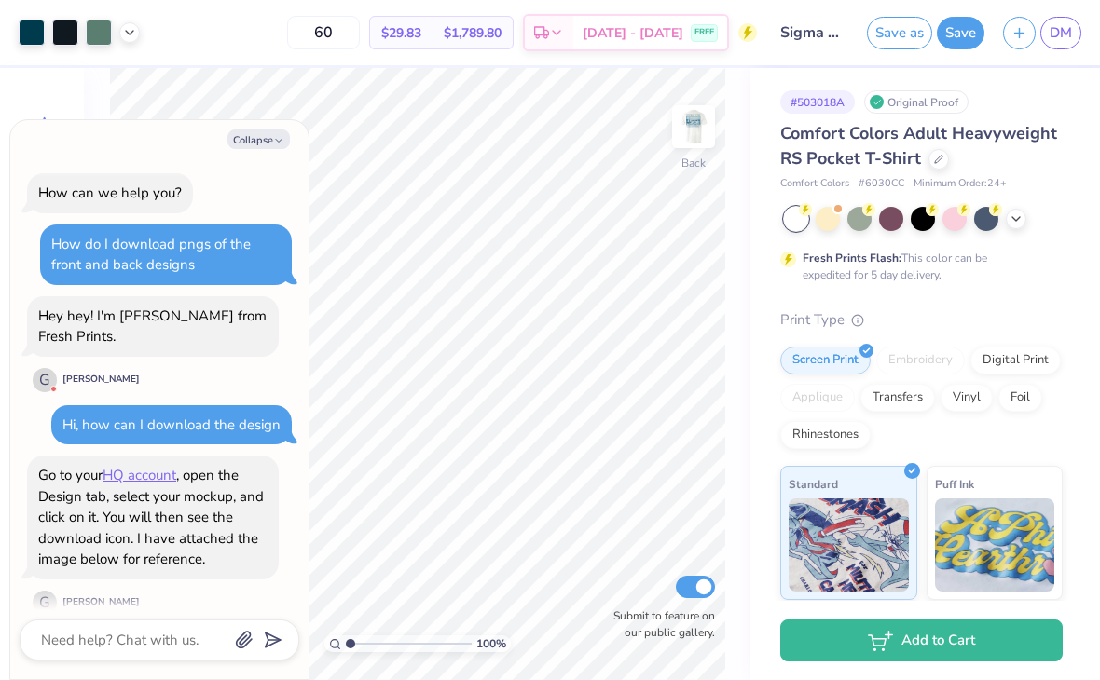
scroll to position [16, 0]
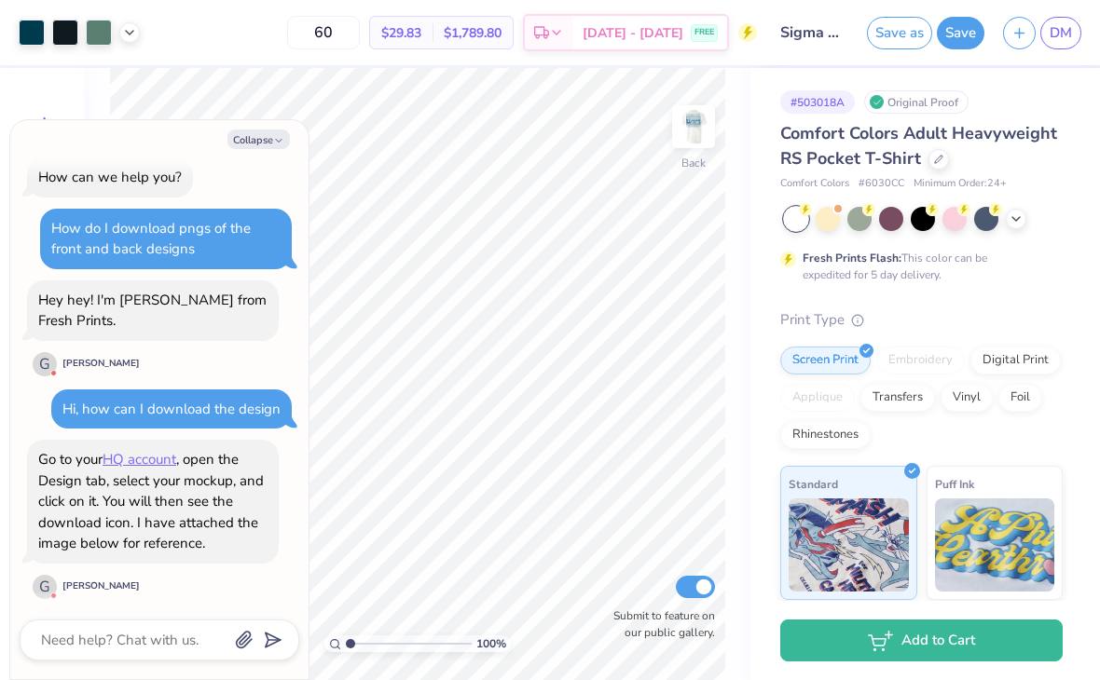
click at [1063, 40] on span "DM" at bounding box center [1060, 32] width 22 height 21
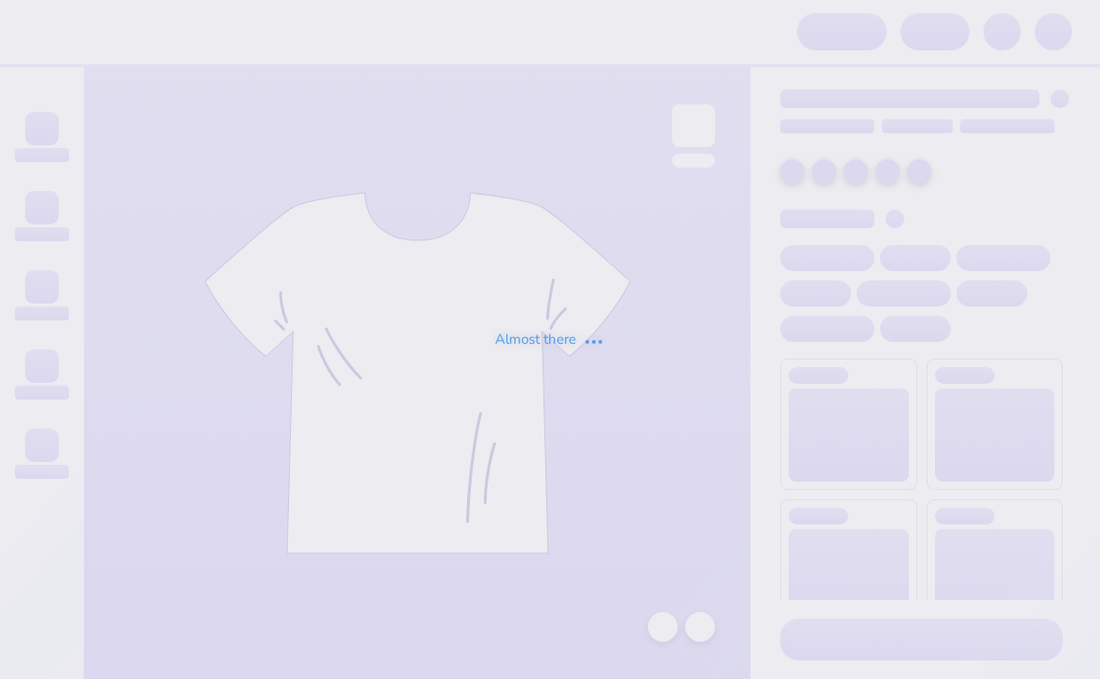
scroll to position [1, 0]
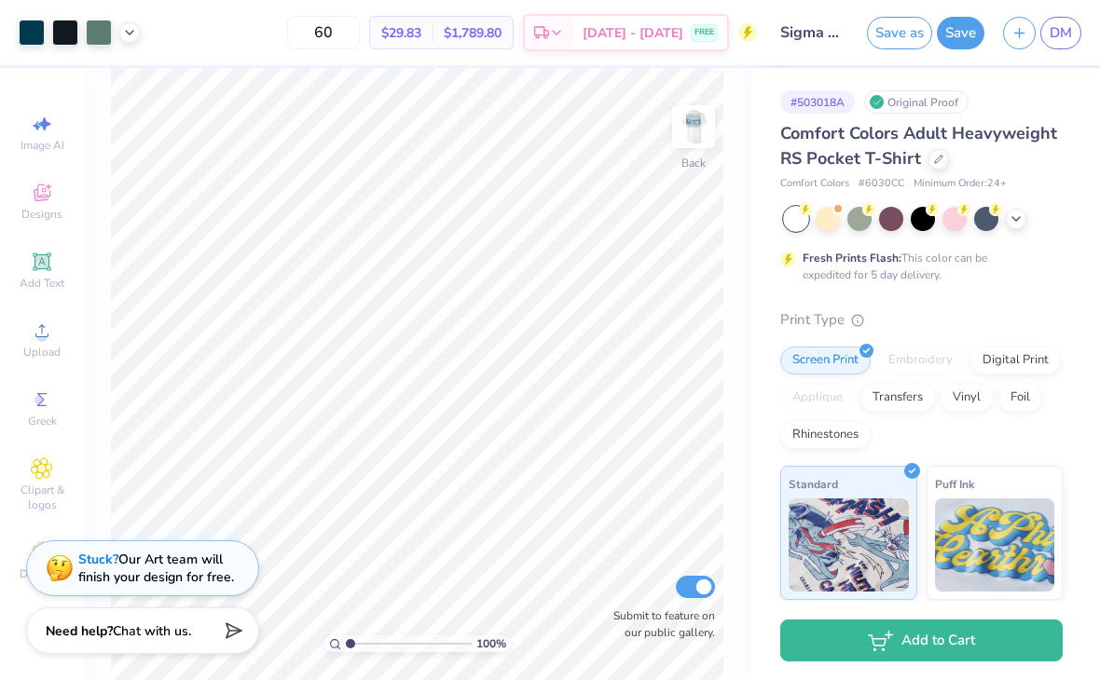
click at [143, 616] on div "Need help? Chat with us." at bounding box center [142, 631] width 233 height 47
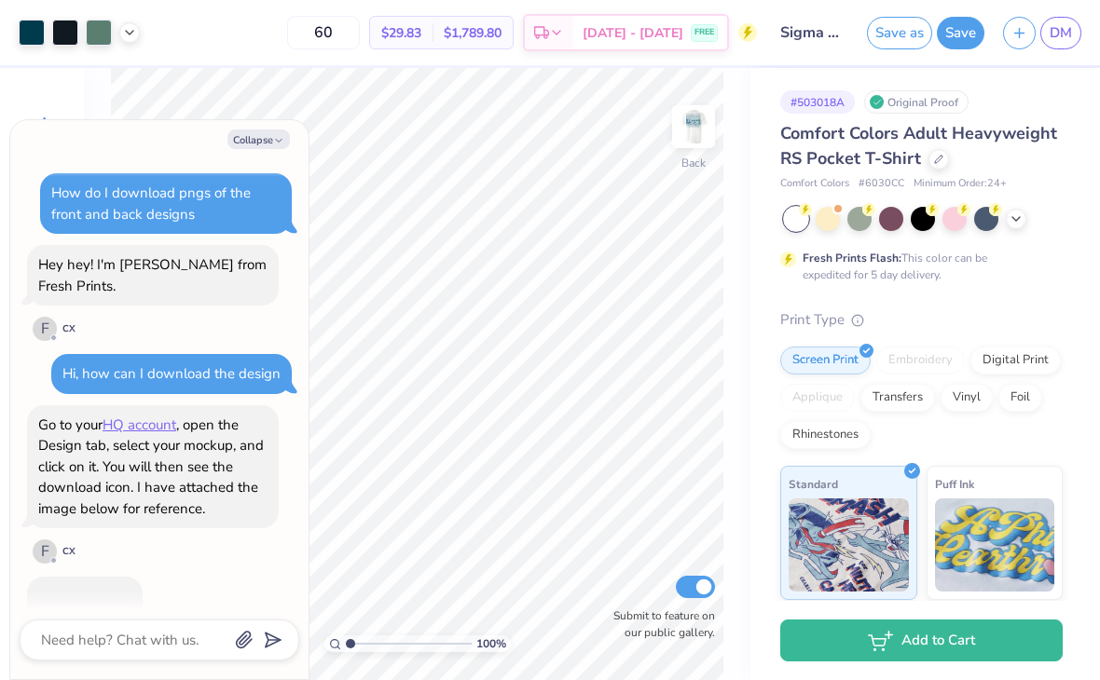
scroll to position [176, 0]
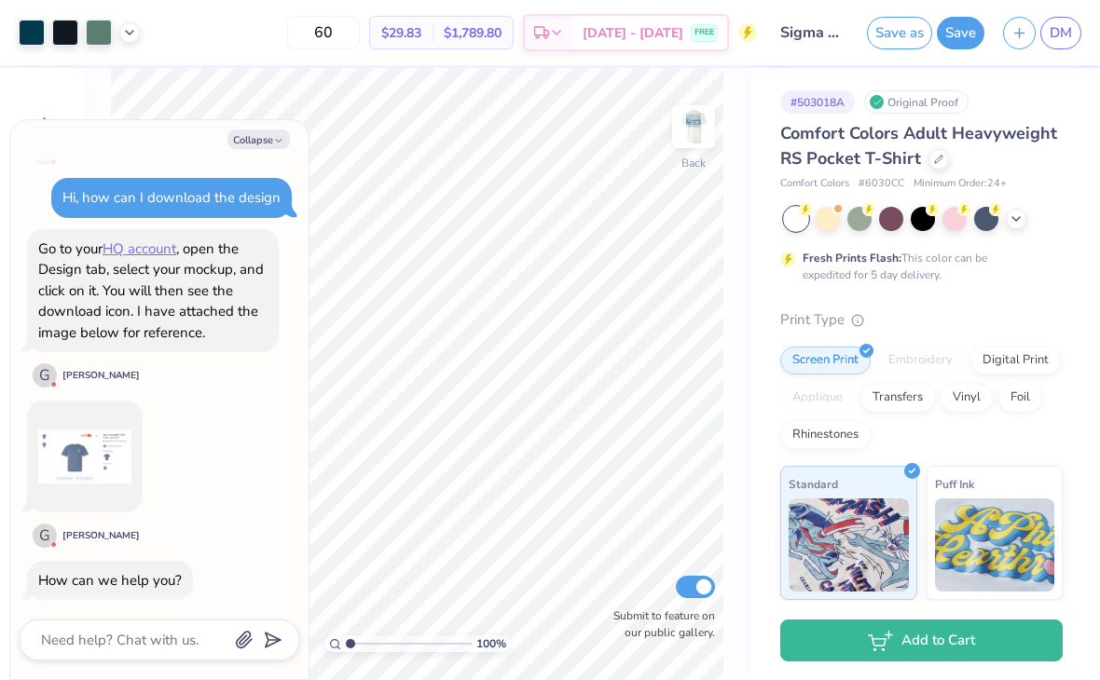
click at [1062, 44] on link "DM" at bounding box center [1060, 33] width 41 height 33
